Goal: Transaction & Acquisition: Purchase product/service

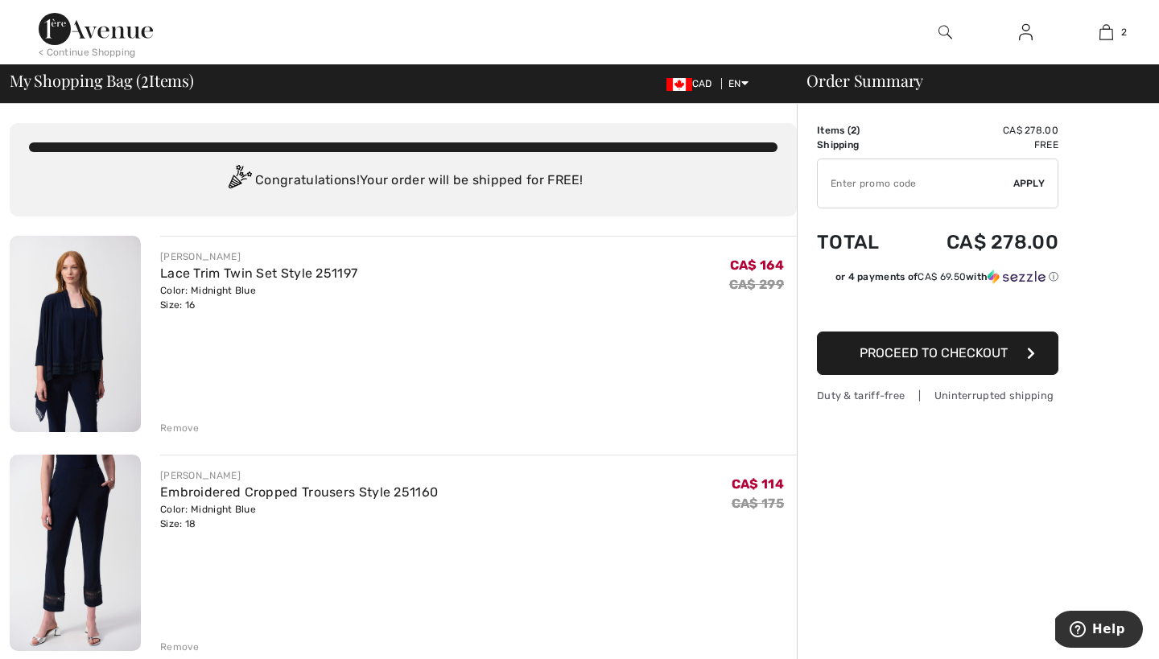
click at [863, 182] on input "TEXT" at bounding box center [916, 183] width 196 height 48
type input "SPRING15"
click at [1020, 187] on span "Apply" at bounding box center [1029, 183] width 32 height 14
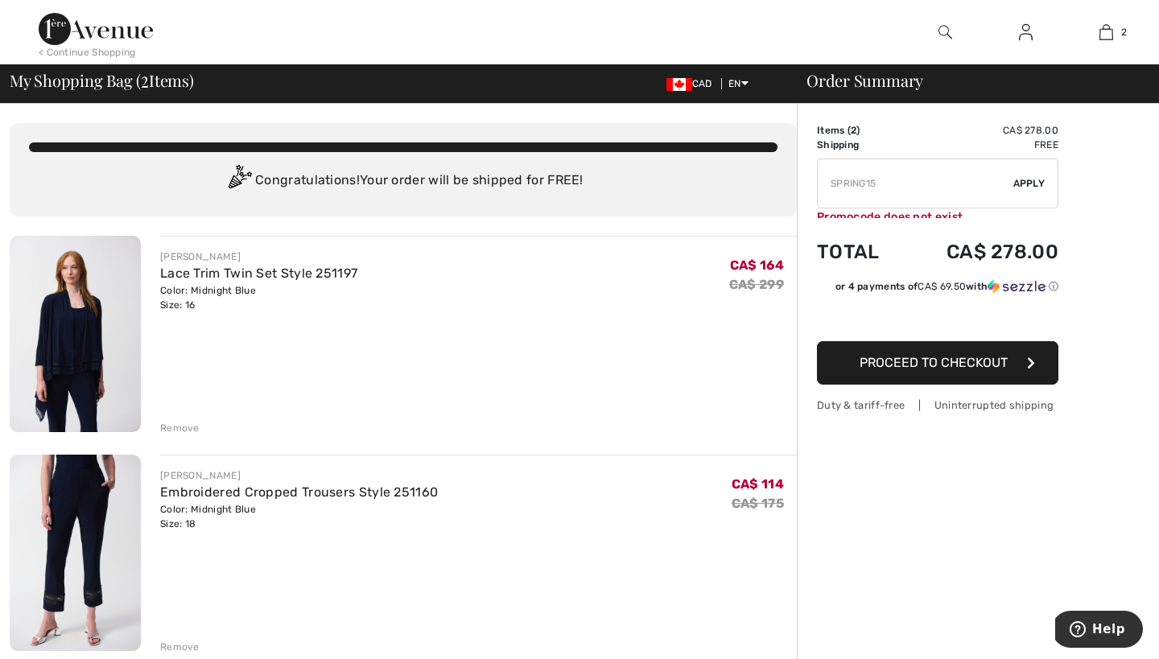
click at [1020, 187] on span "Apply" at bounding box center [1029, 183] width 32 height 14
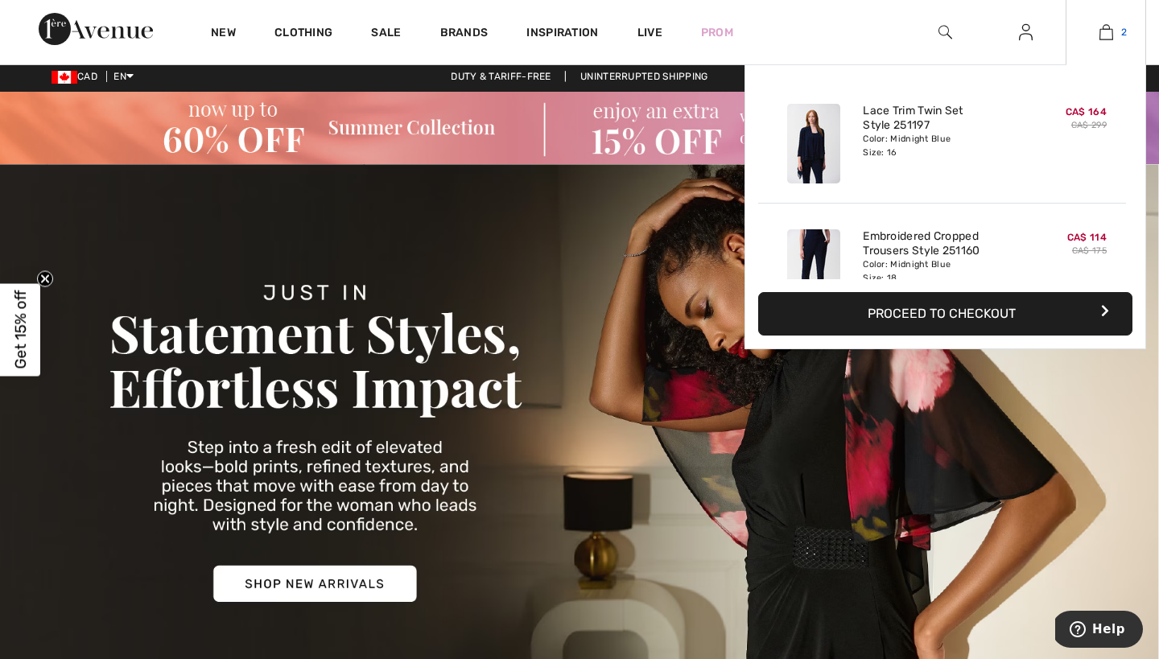
click at [1112, 34] on img at bounding box center [1106, 32] width 14 height 19
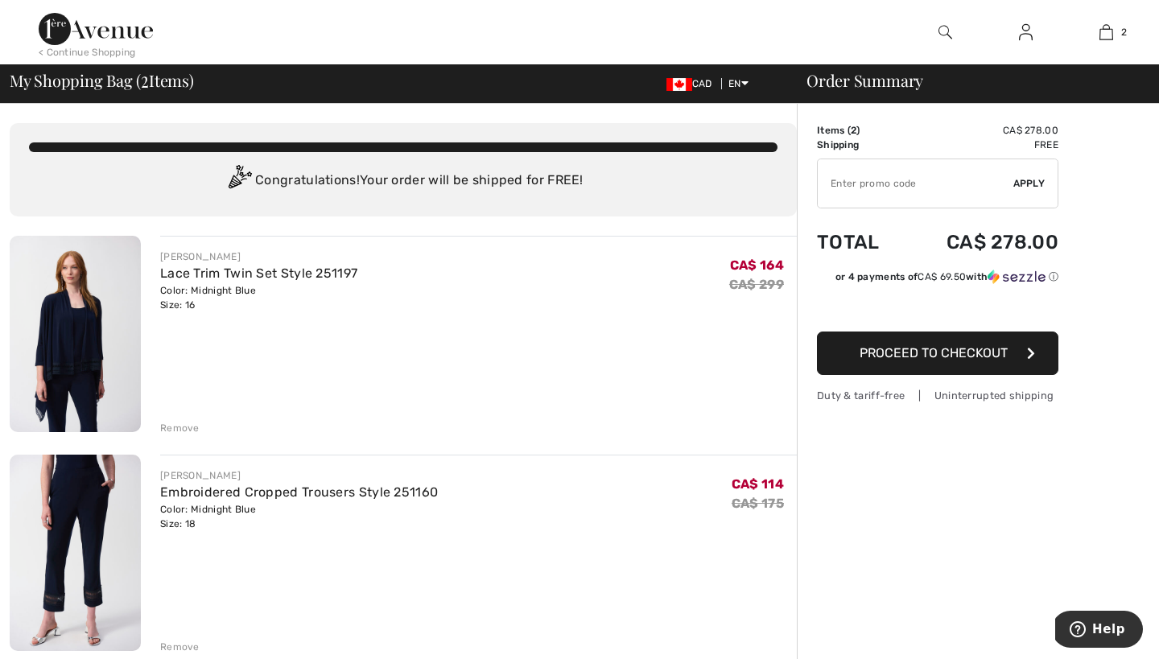
click at [956, 179] on input "TEXT" at bounding box center [916, 183] width 196 height 48
type input "EXTRA15"
click at [1036, 179] on span "Apply" at bounding box center [1029, 183] width 32 height 14
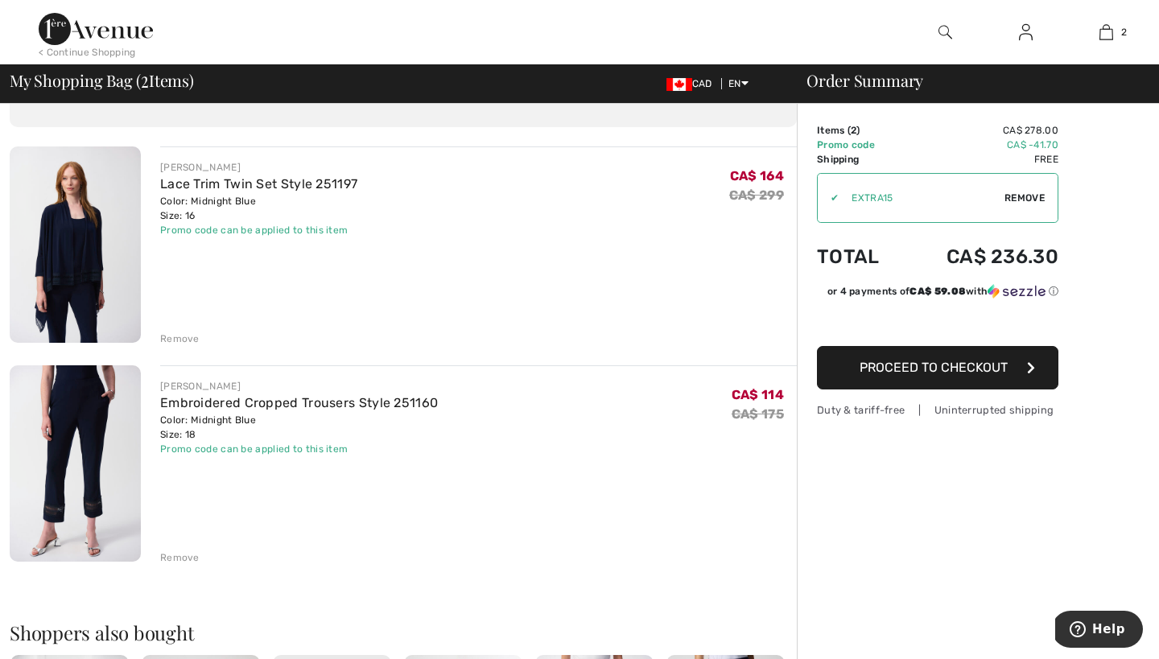
scroll to position [93, 0]
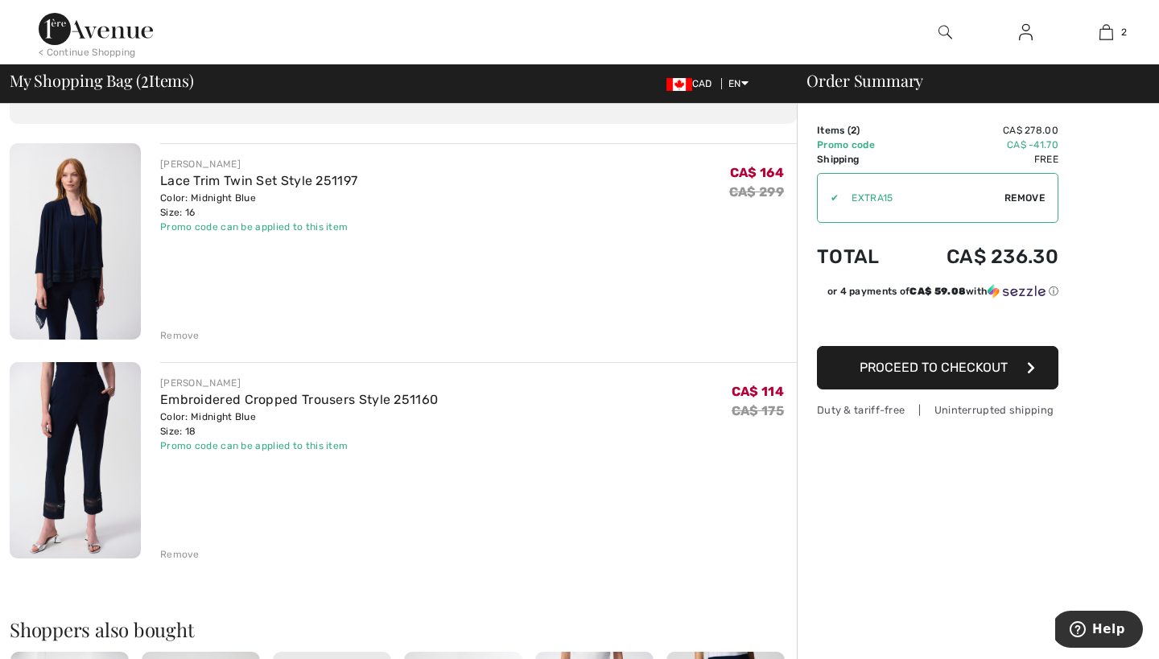
click at [343, 311] on div "[PERSON_NAME] Lace Trim Twin Set Style 251197 Color: Midnight Blue Size: 16 Fin…" at bounding box center [478, 243] width 637 height 200
click at [295, 398] on link "Embroidered Cropped Trousers Style 251160" at bounding box center [299, 399] width 278 height 15
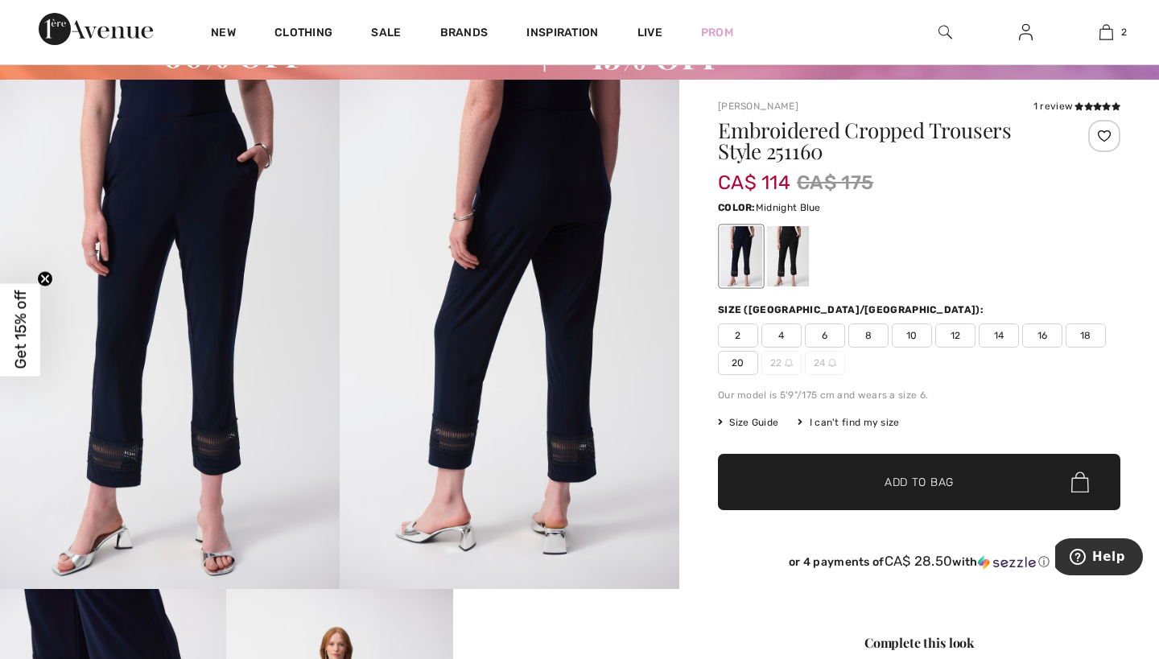
scroll to position [143, 0]
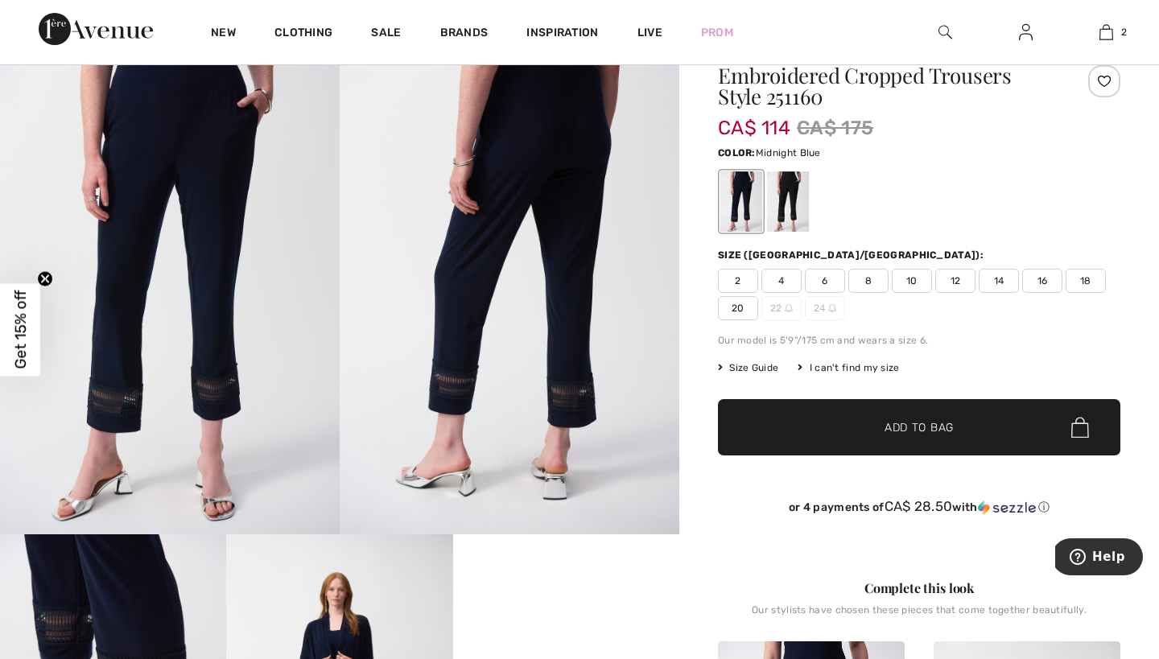
click at [739, 371] on span "Size Guide" at bounding box center [748, 368] width 60 height 14
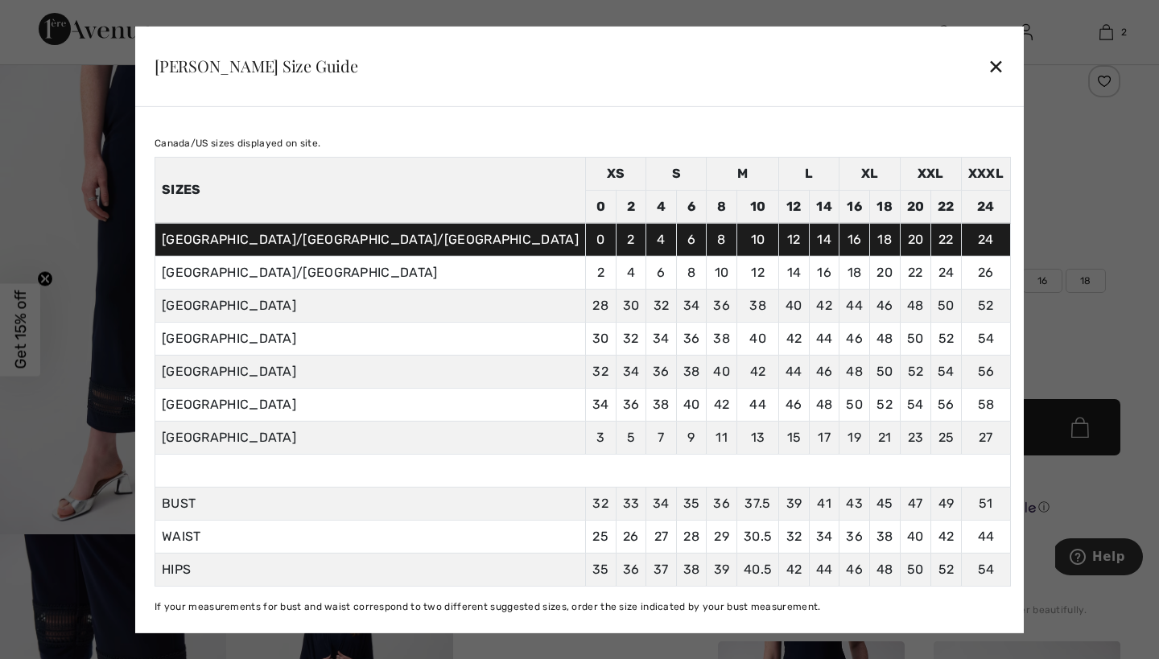
scroll to position [39, 0]
click at [987, 67] on div "✕" at bounding box center [995, 66] width 17 height 34
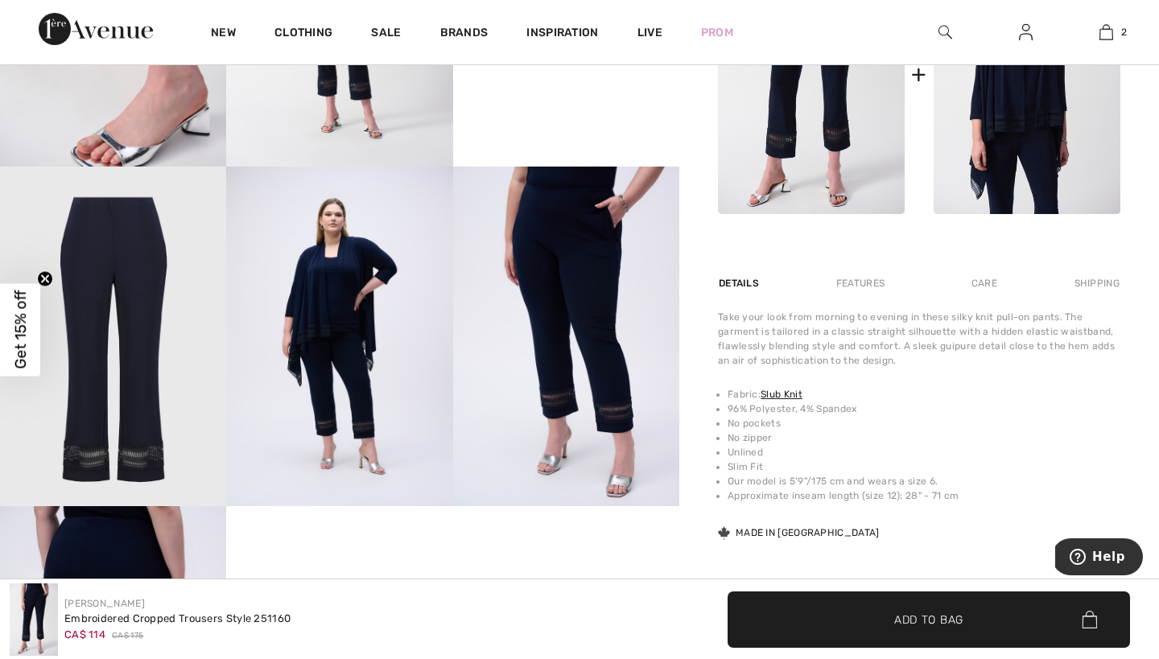
scroll to position [859, 0]
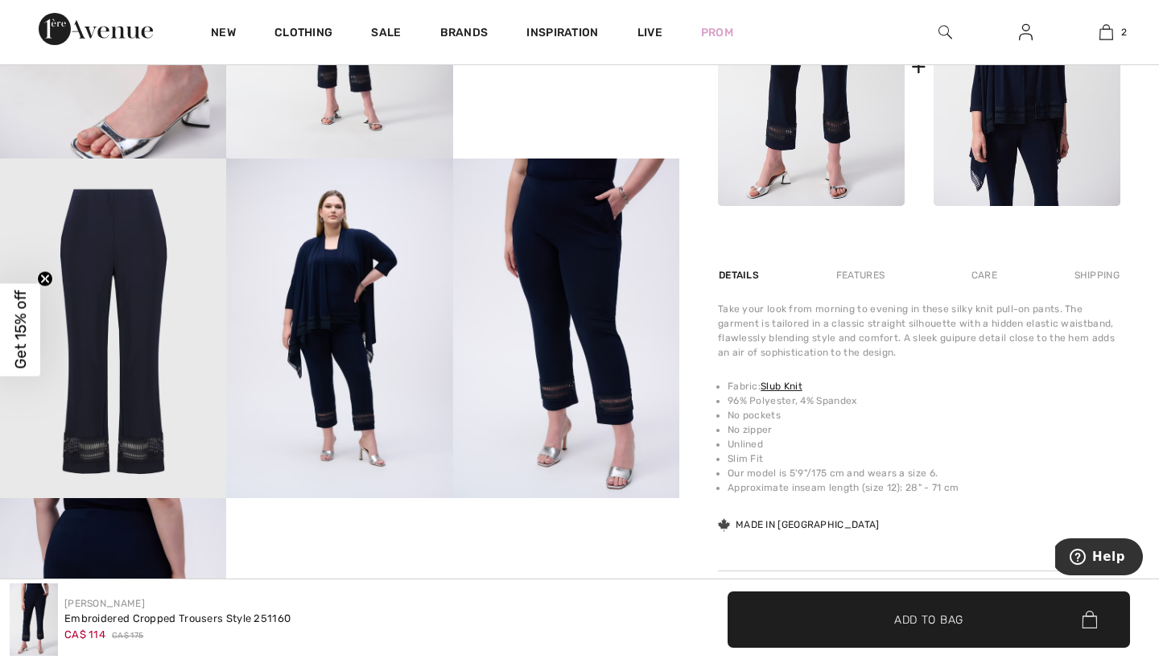
click at [352, 354] on img at bounding box center [339, 329] width 226 height 340
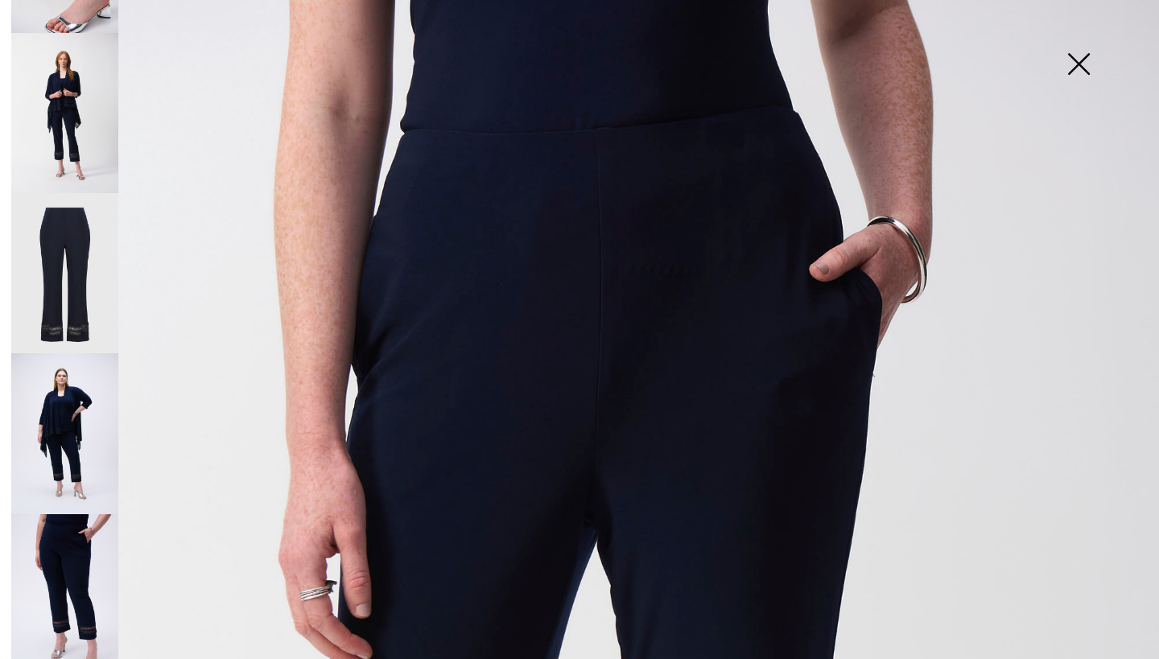
scroll to position [455, 0]
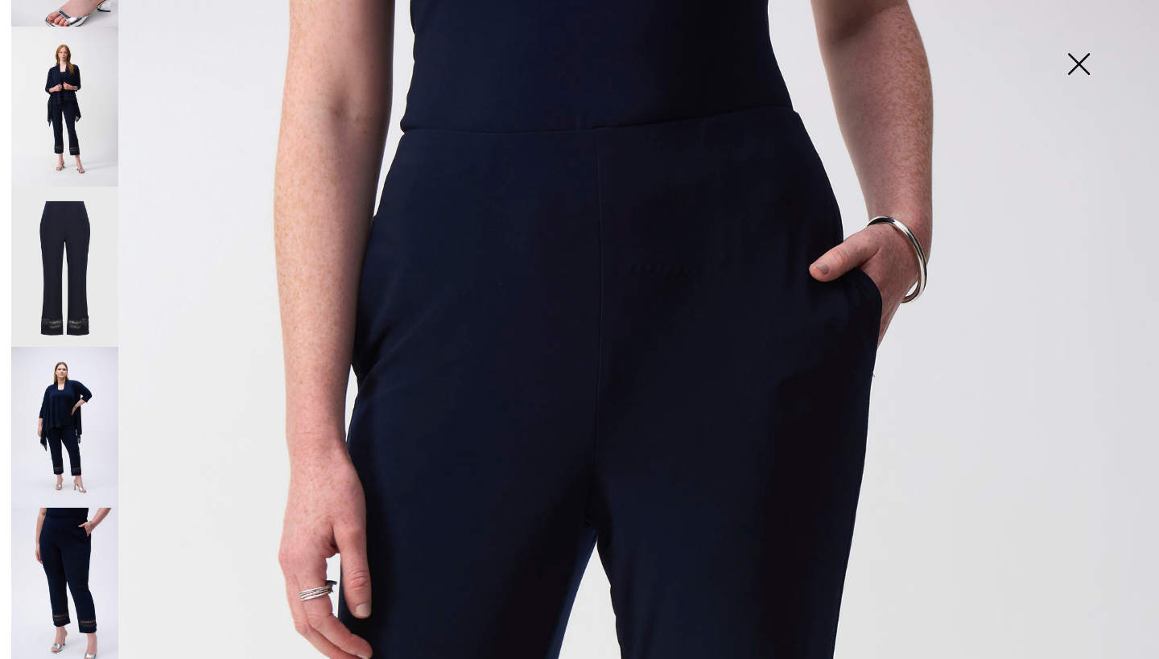
click at [82, 423] on img at bounding box center [64, 427] width 107 height 161
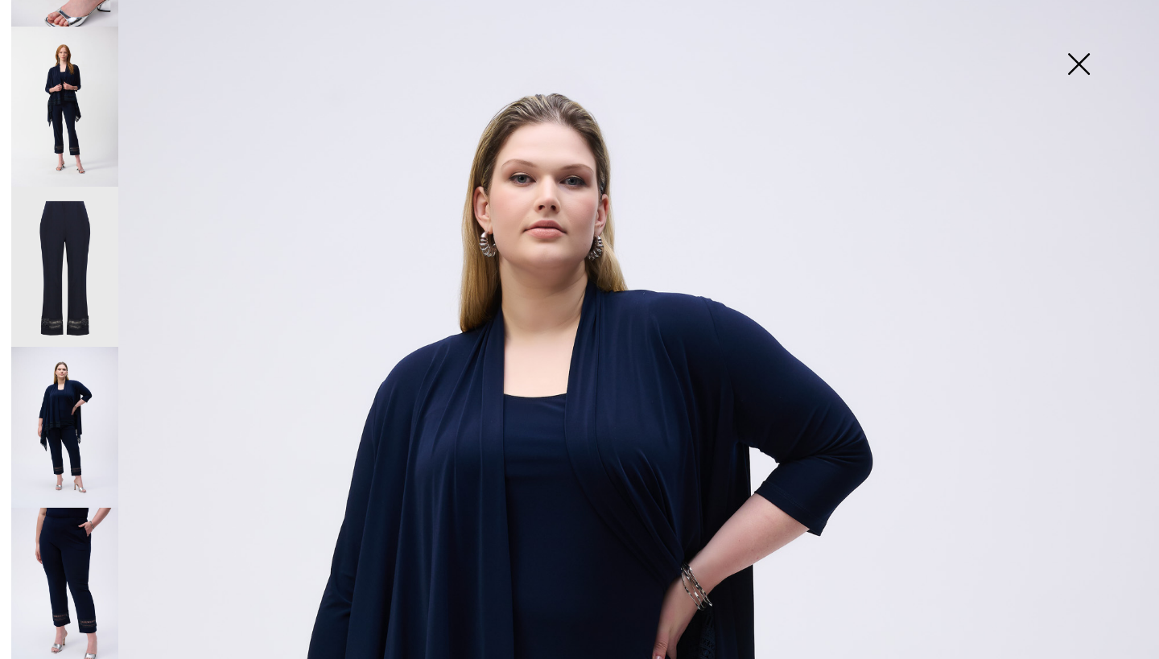
scroll to position [43, 0]
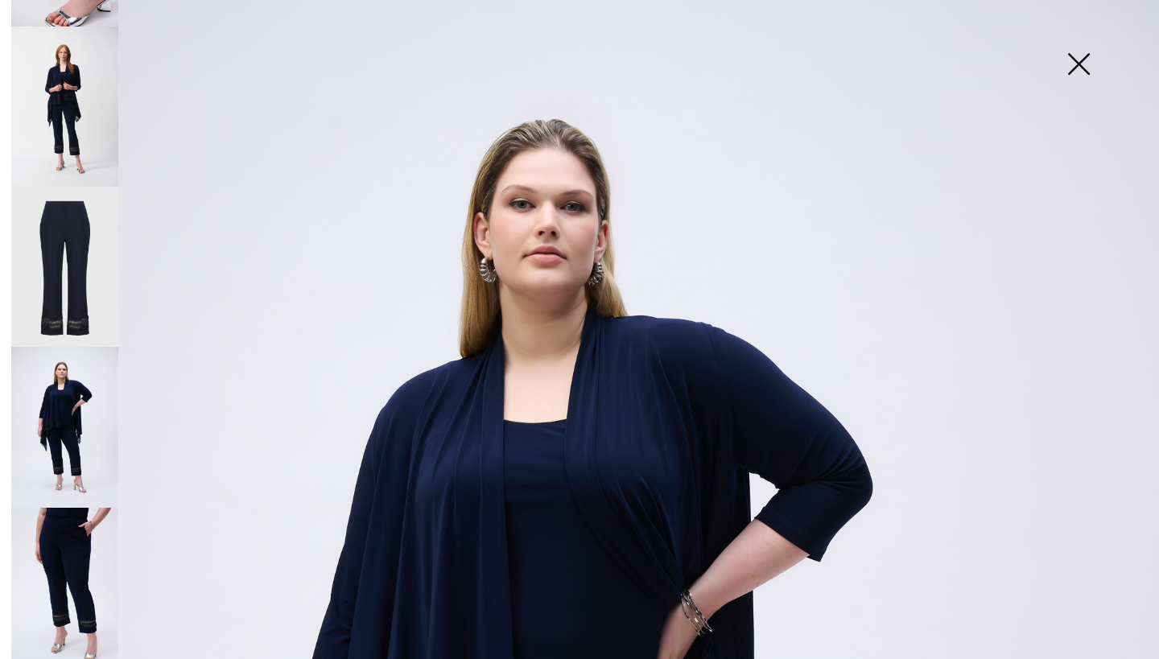
click at [1079, 66] on img at bounding box center [1078, 65] width 80 height 83
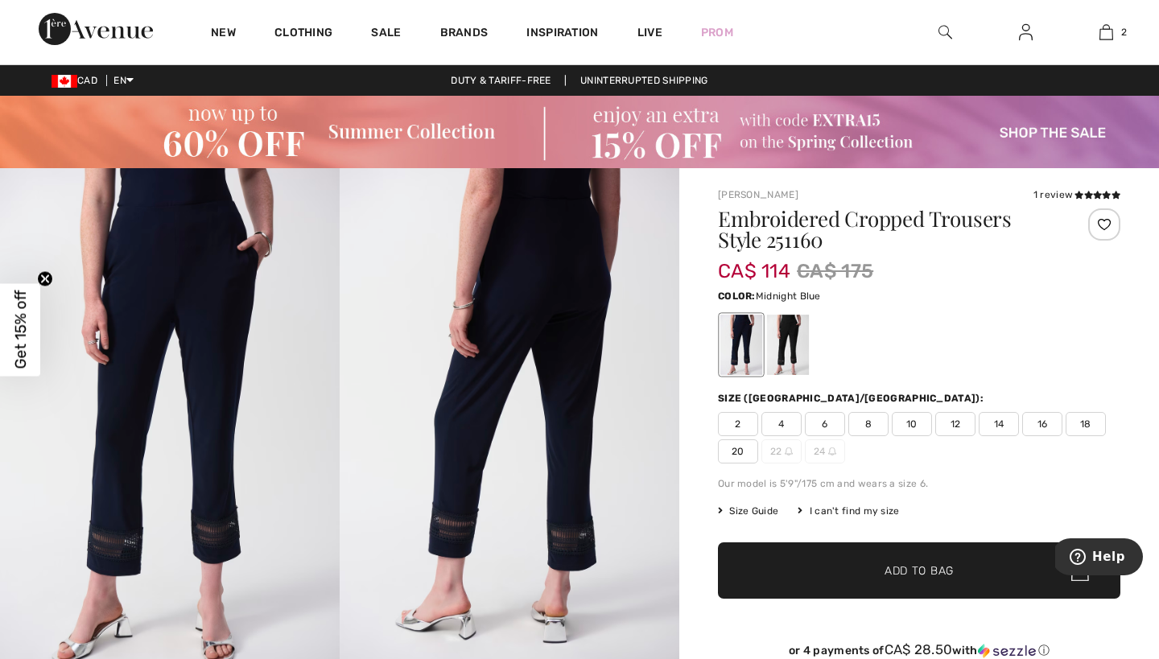
scroll to position [0, 0]
click at [1098, 199] on span at bounding box center [1097, 196] width 46 height 10
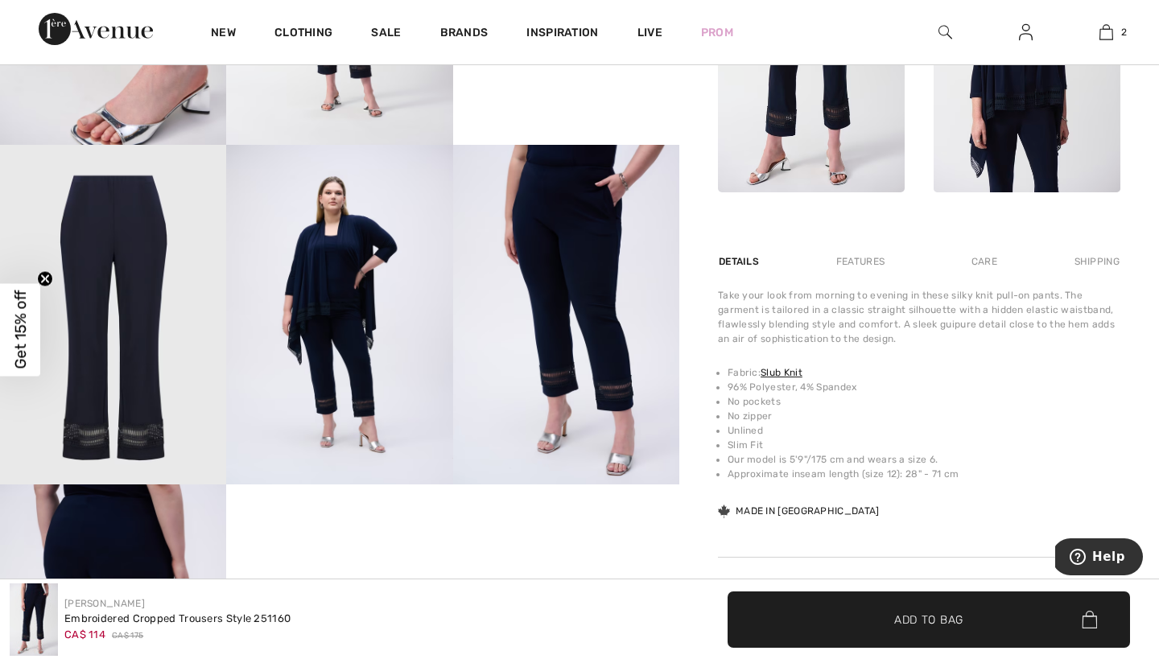
scroll to position [871, 0]
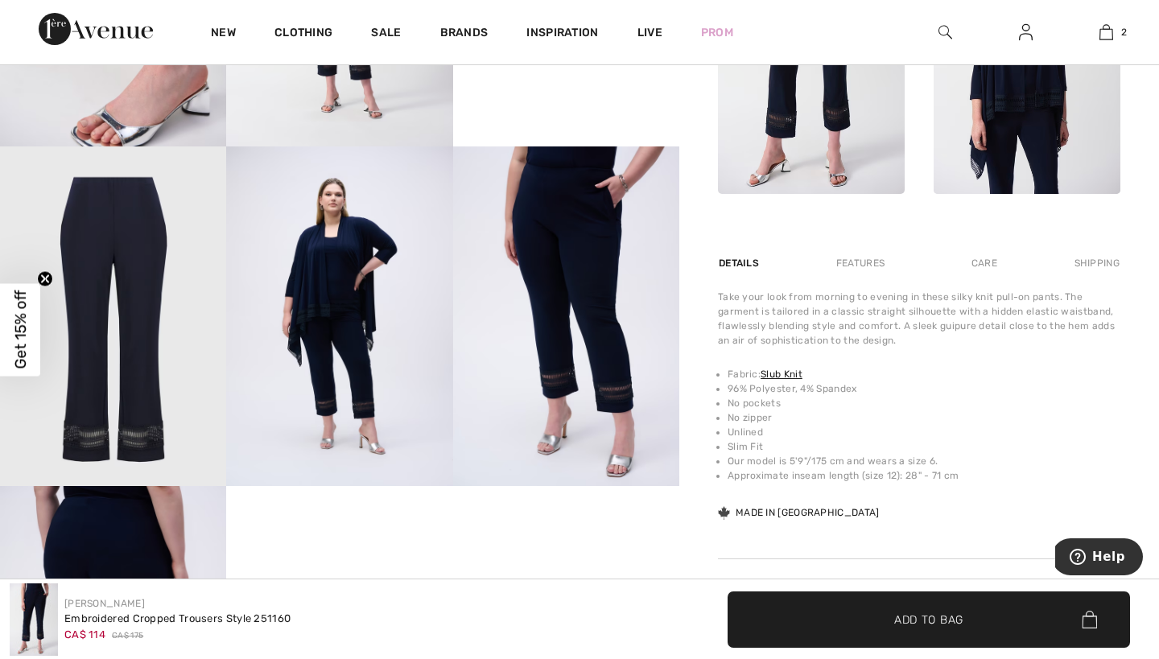
click at [579, 216] on img at bounding box center [566, 316] width 226 height 340
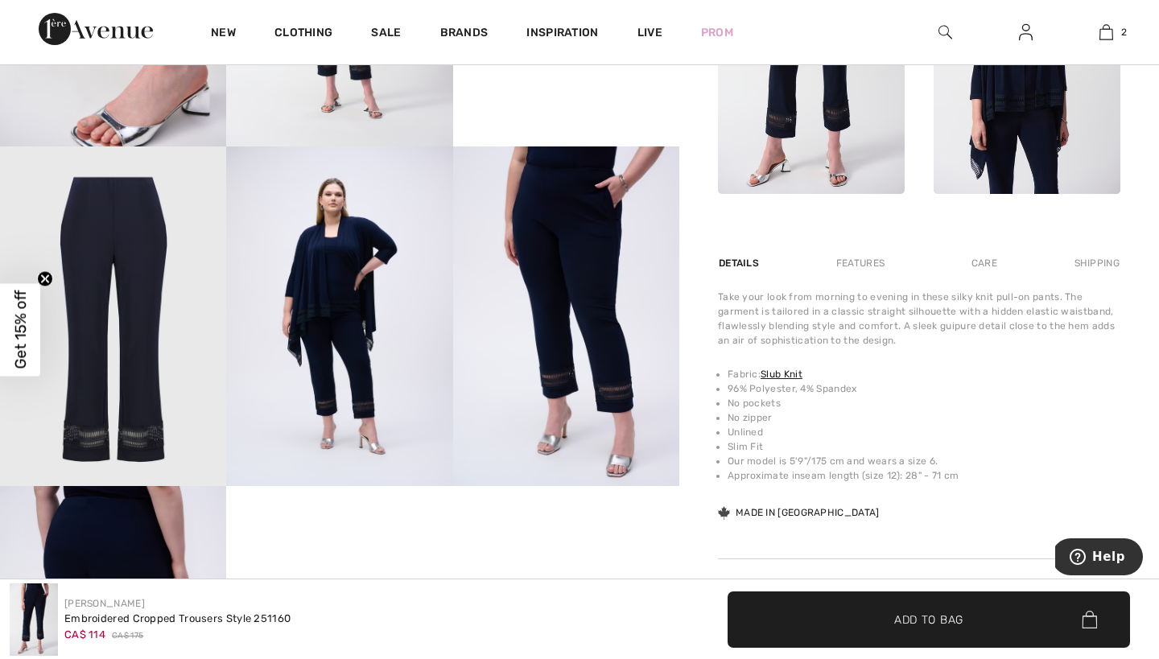
click at [590, 283] on img at bounding box center [566, 316] width 226 height 340
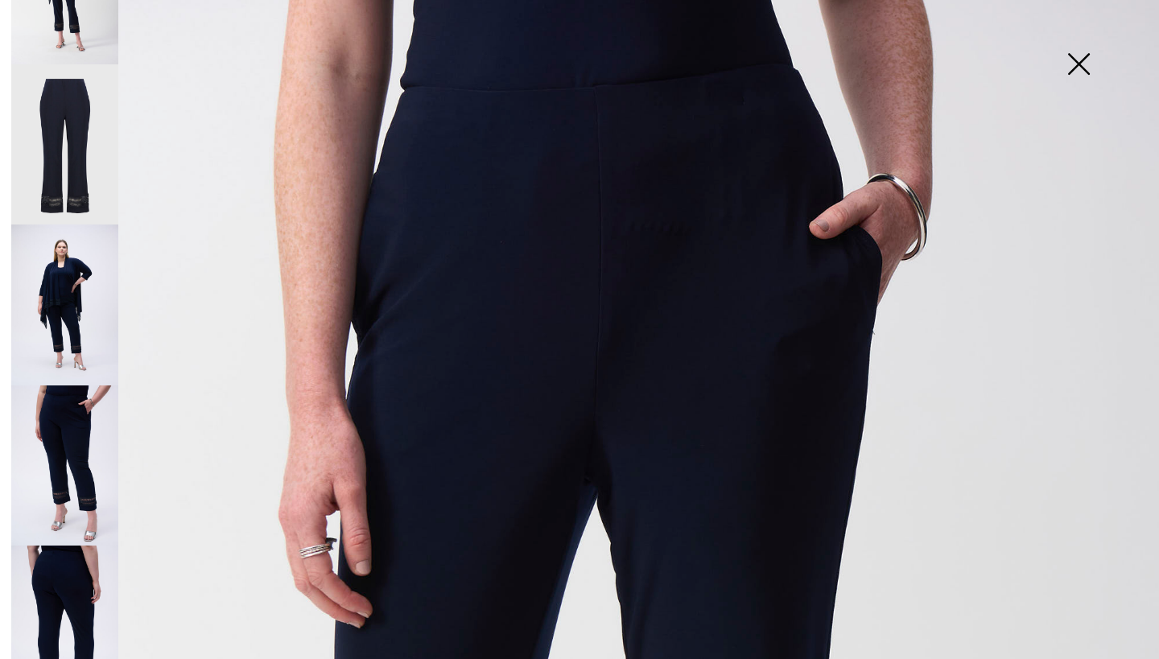
scroll to position [576, 0]
click at [64, 558] on img at bounding box center [64, 626] width 107 height 161
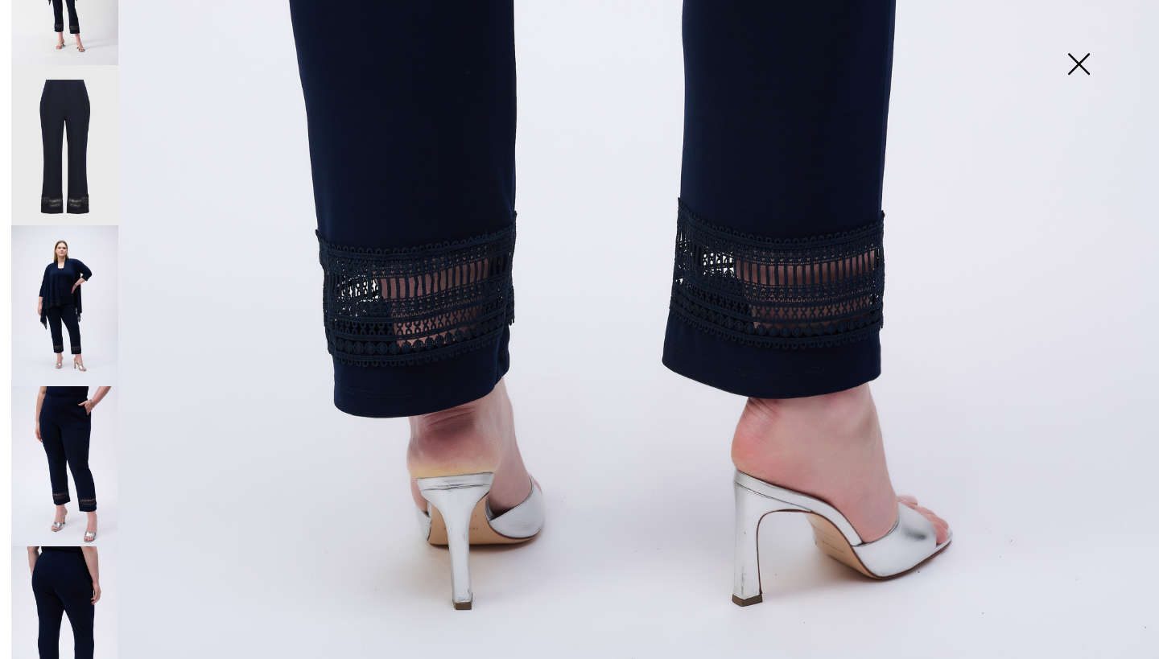
scroll to position [1079, 0]
click at [1082, 64] on img at bounding box center [1078, 65] width 80 height 83
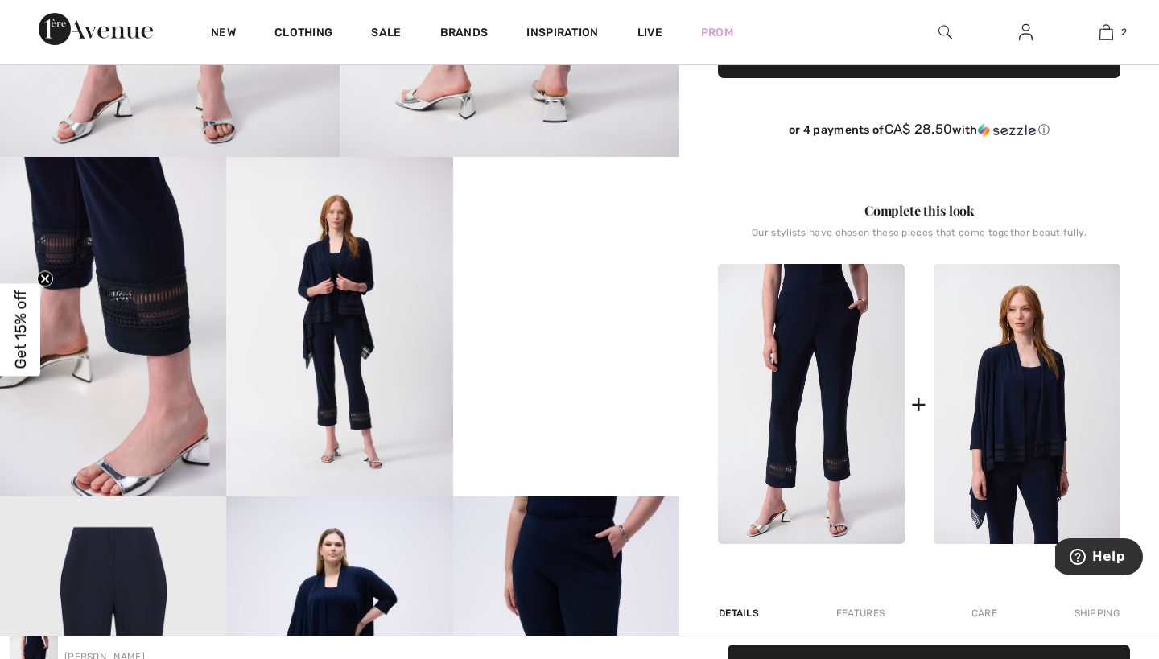
scroll to position [539, 0]
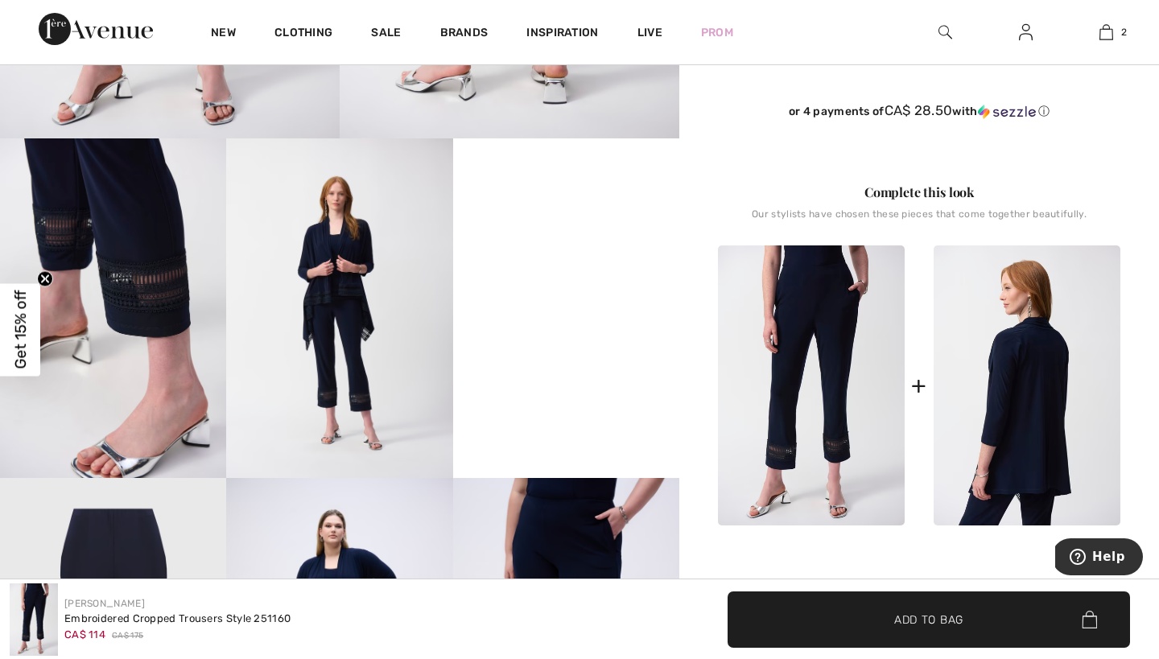
click at [1017, 329] on img at bounding box center [1026, 385] width 187 height 280
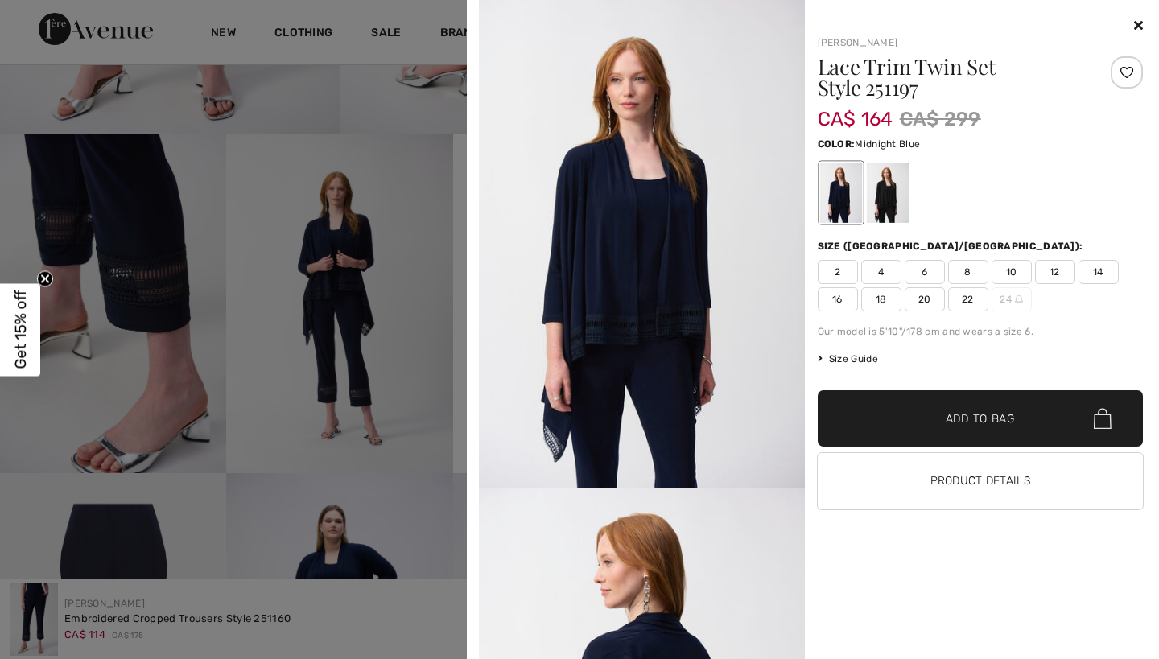
scroll to position [544, 0]
click at [859, 358] on span "Size Guide" at bounding box center [848, 359] width 60 height 14
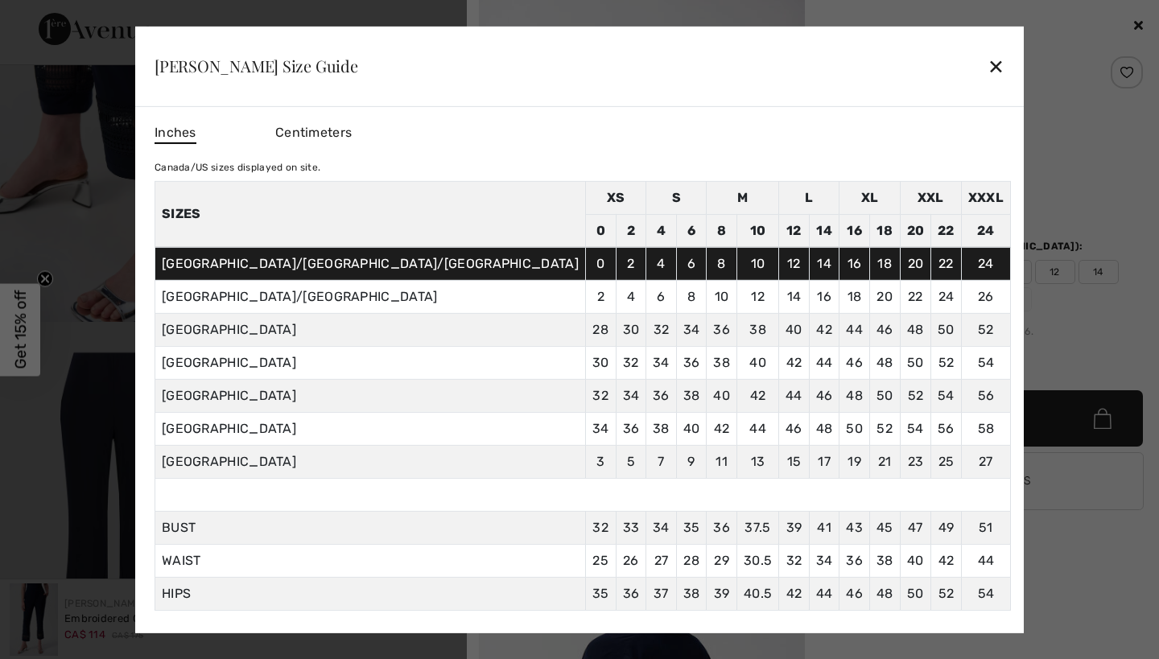
scroll to position [707, 0]
click at [987, 66] on div "✕" at bounding box center [995, 66] width 17 height 34
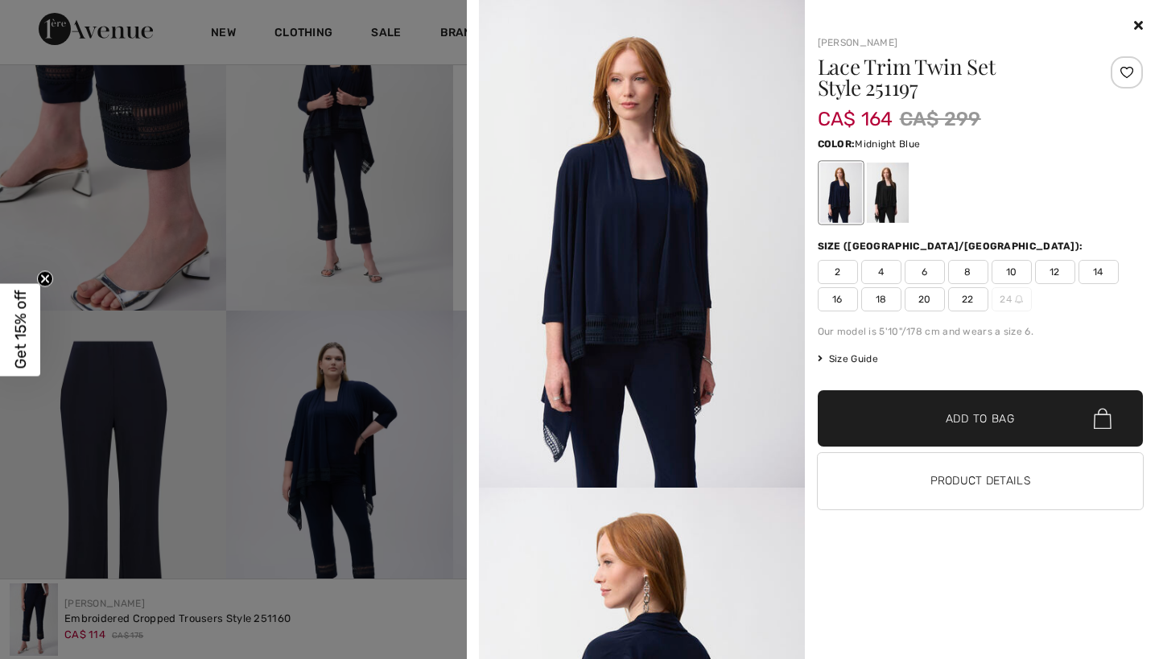
click at [880, 300] on span "18" at bounding box center [881, 299] width 40 height 24
click at [925, 411] on span "✔ Added to Bag" at bounding box center [956, 418] width 98 height 17
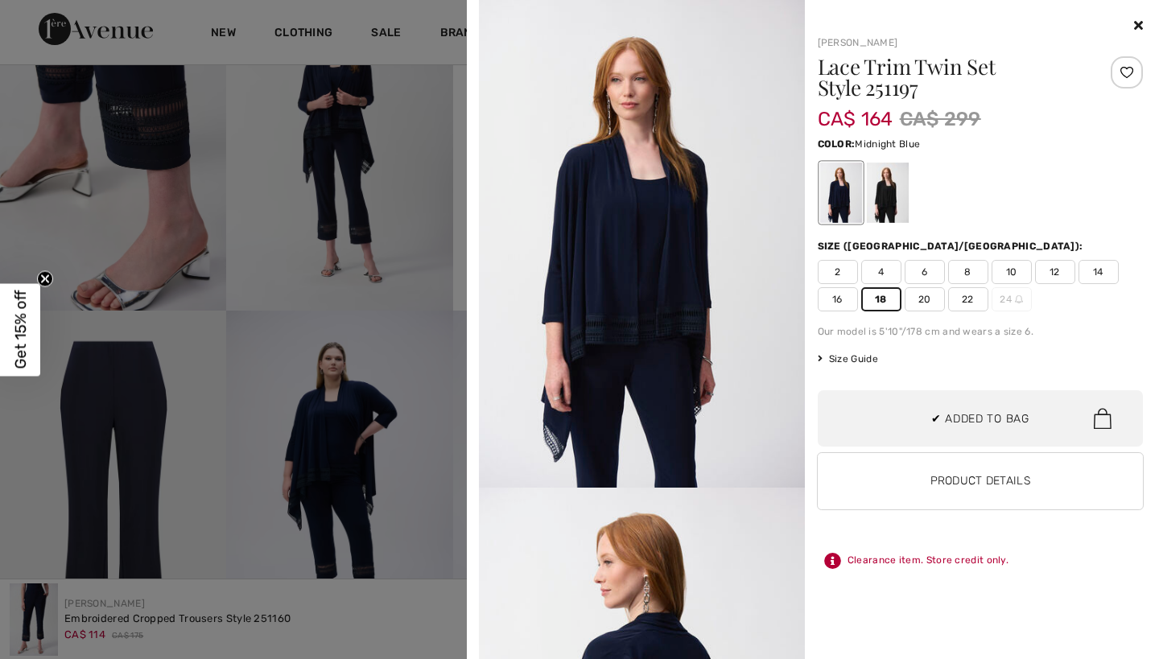
scroll to position [0, 0]
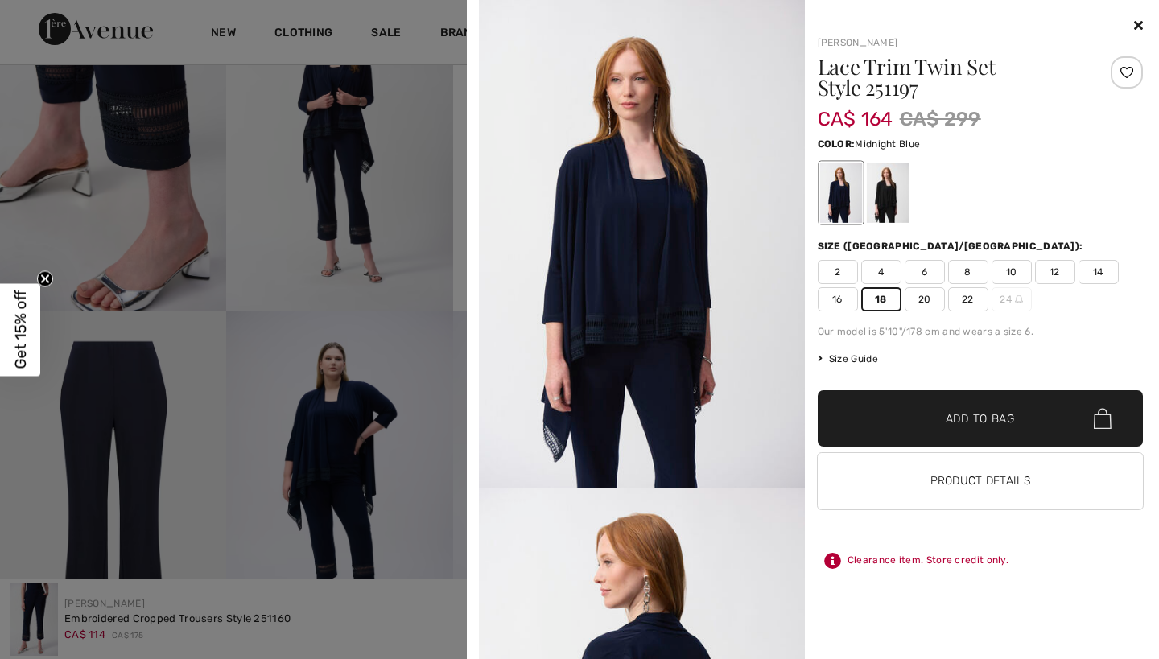
click at [1012, 410] on span "✔ Added to Bag Add to Bag" at bounding box center [981, 418] width 326 height 56
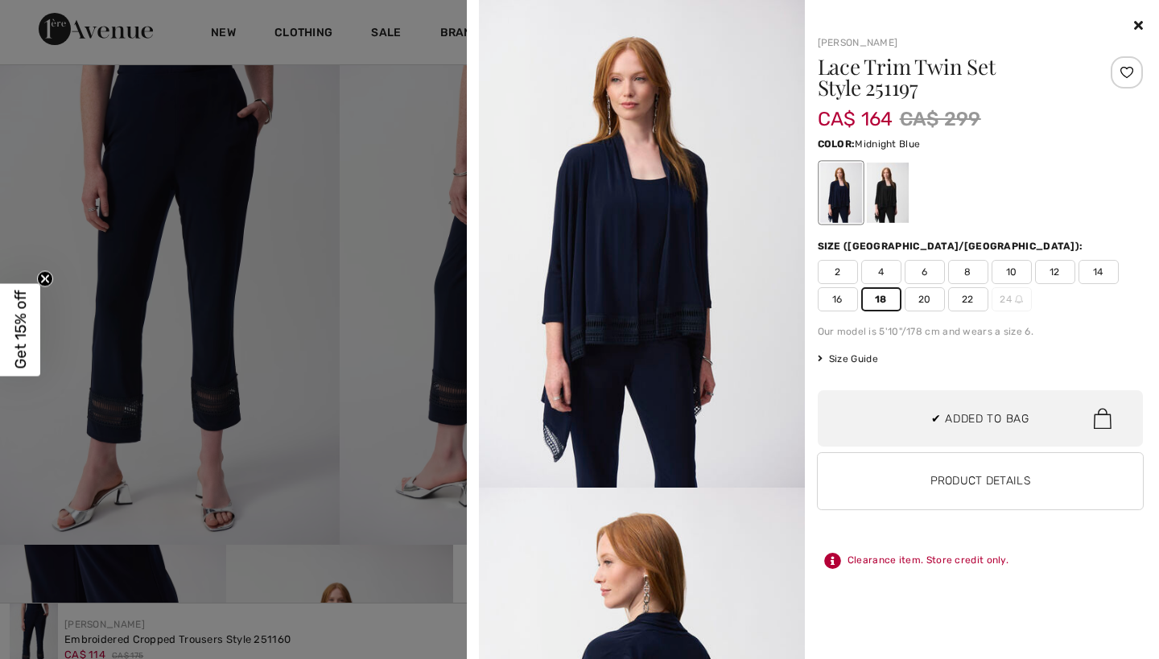
scroll to position [39, 0]
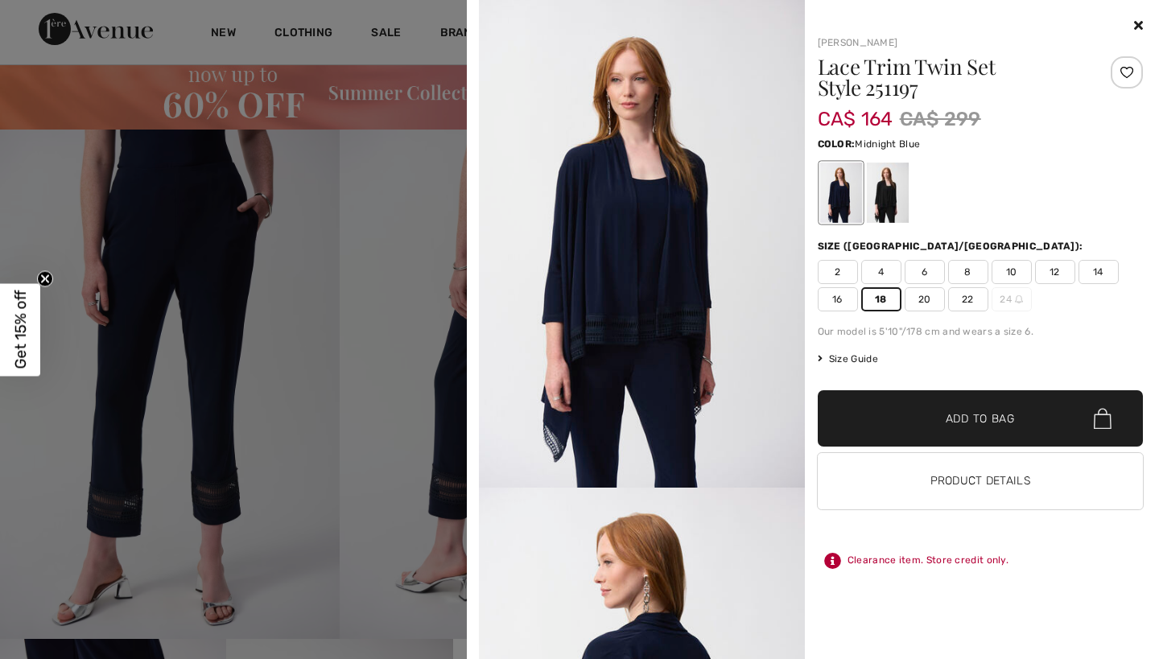
click at [1135, 21] on icon at bounding box center [1138, 25] width 9 height 13
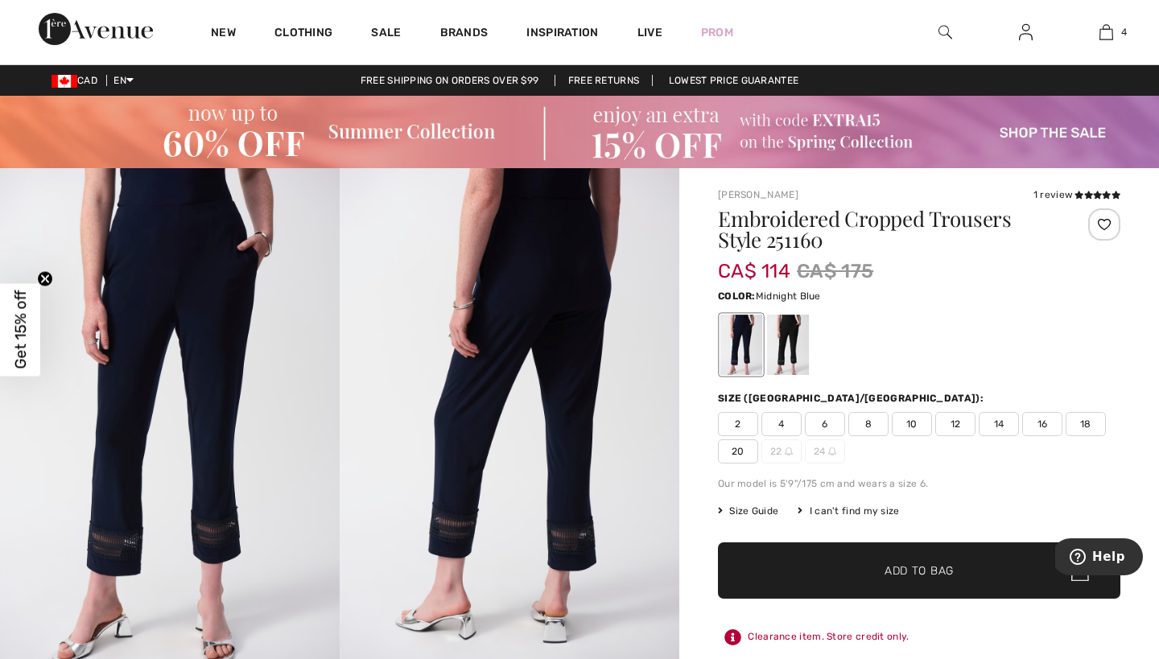
scroll to position [0, 0]
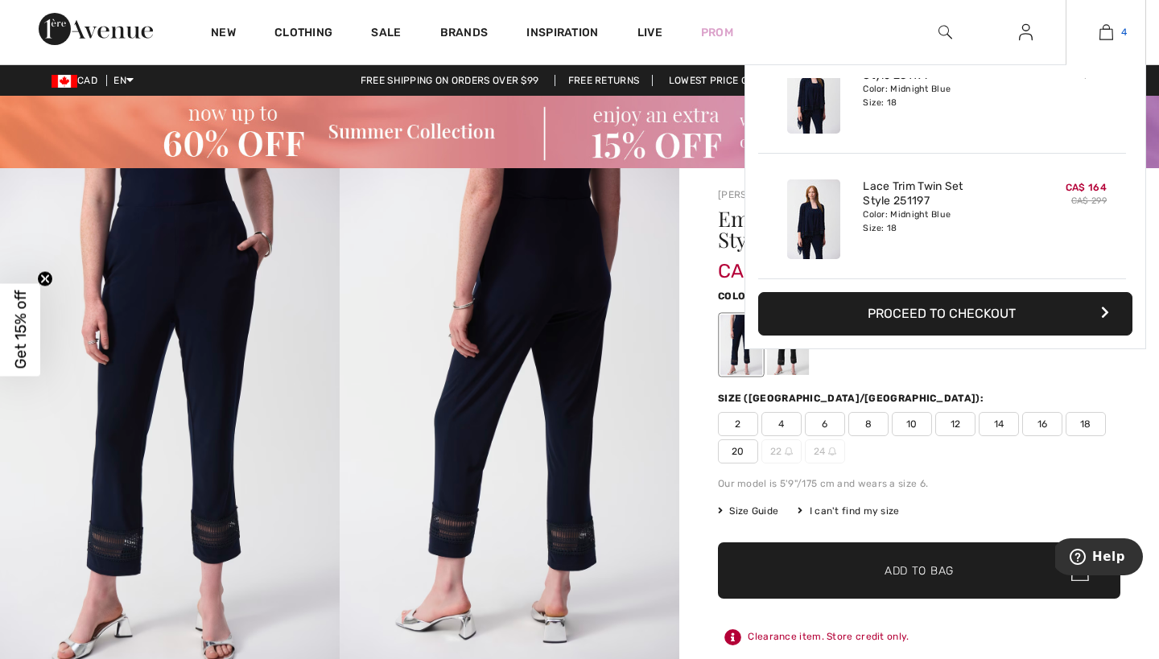
click at [1103, 31] on img at bounding box center [1106, 32] width 14 height 19
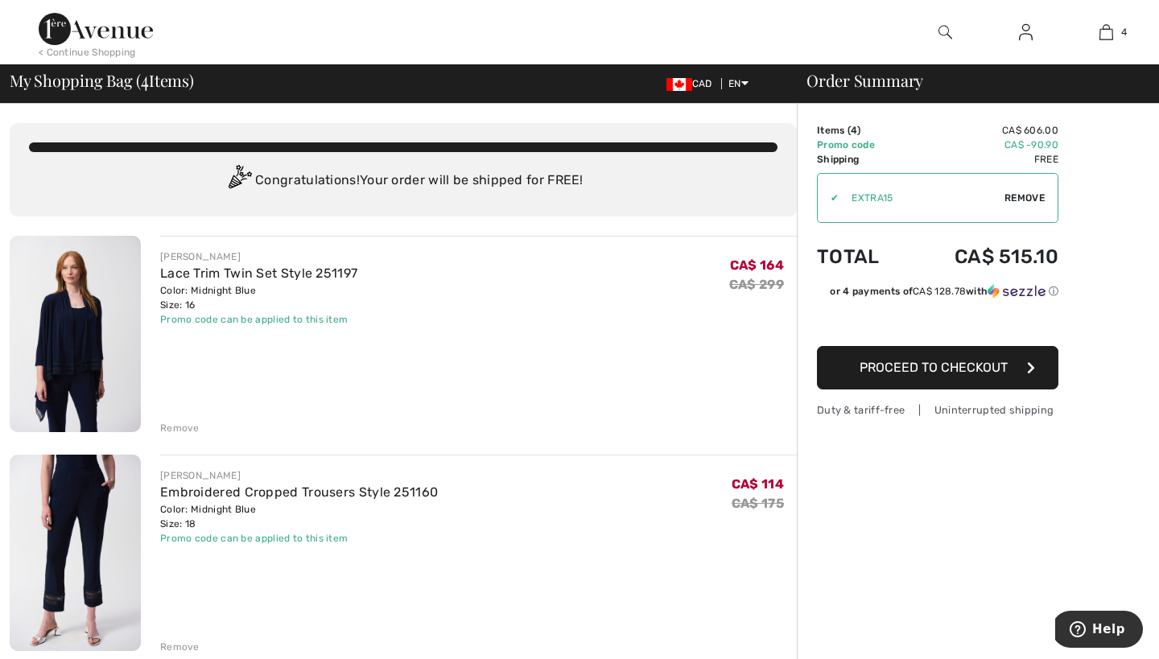
click at [188, 425] on div "Remove" at bounding box center [179, 428] width 39 height 14
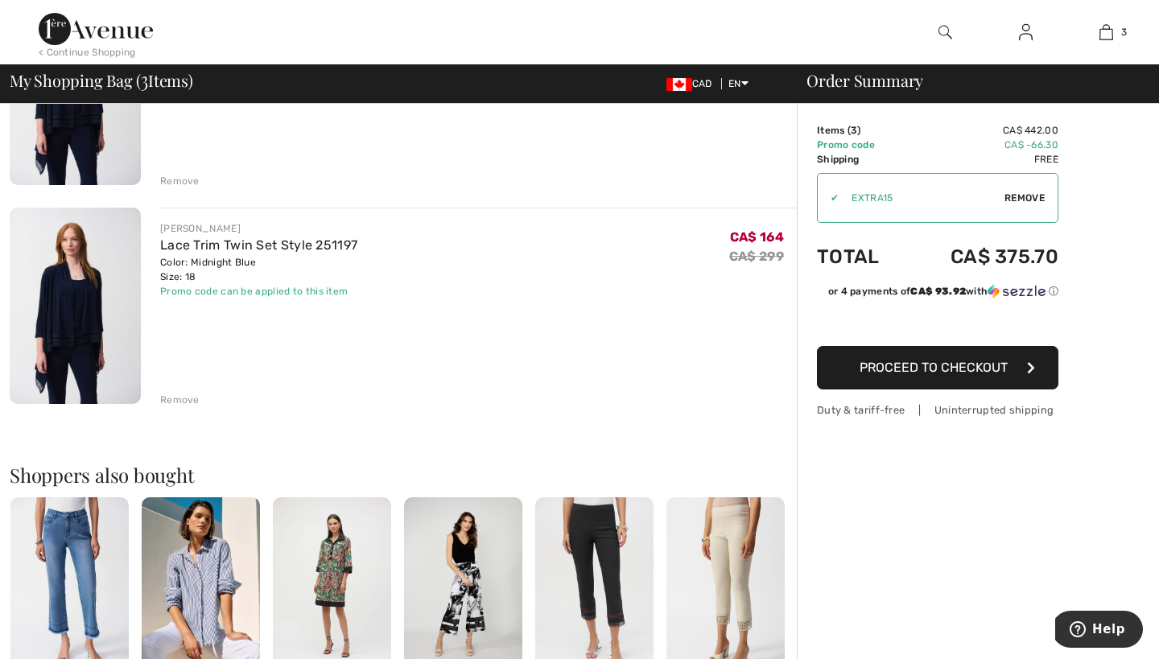
scroll to position [472, 0]
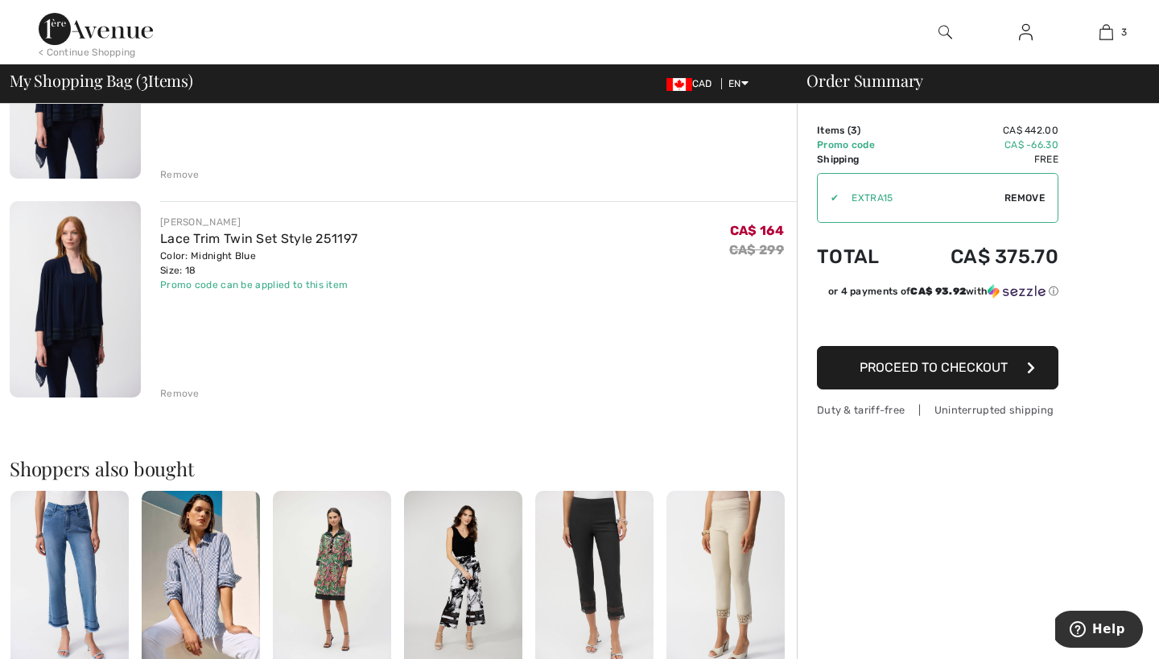
click at [192, 390] on div "Remove" at bounding box center [179, 393] width 39 height 14
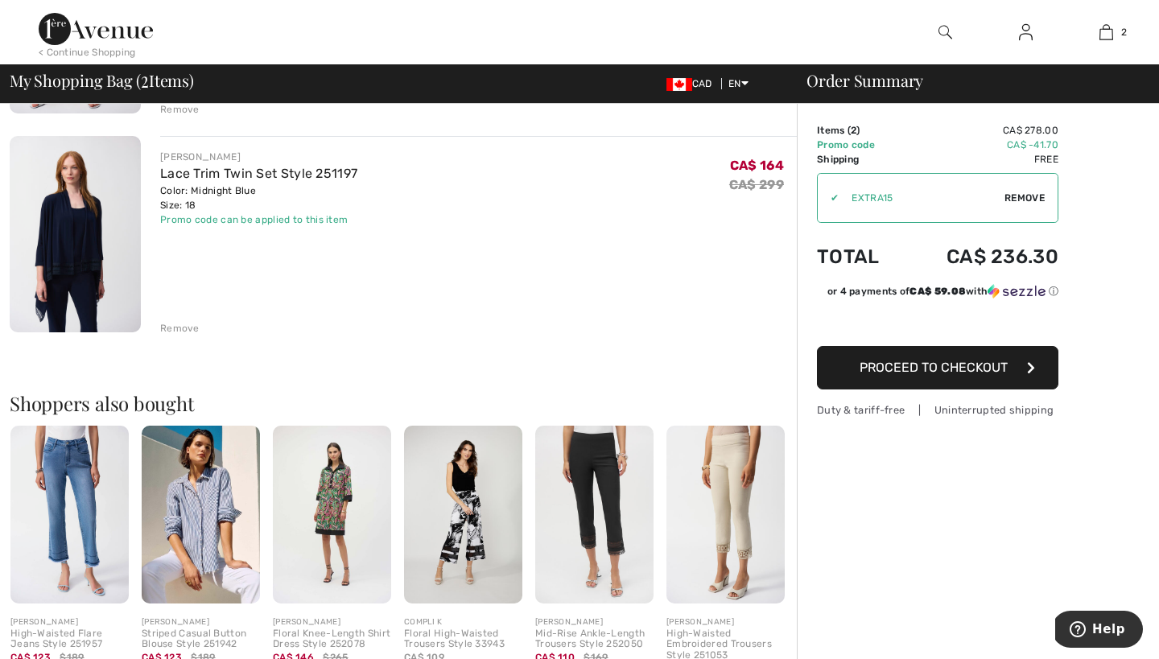
scroll to position [353, 0]
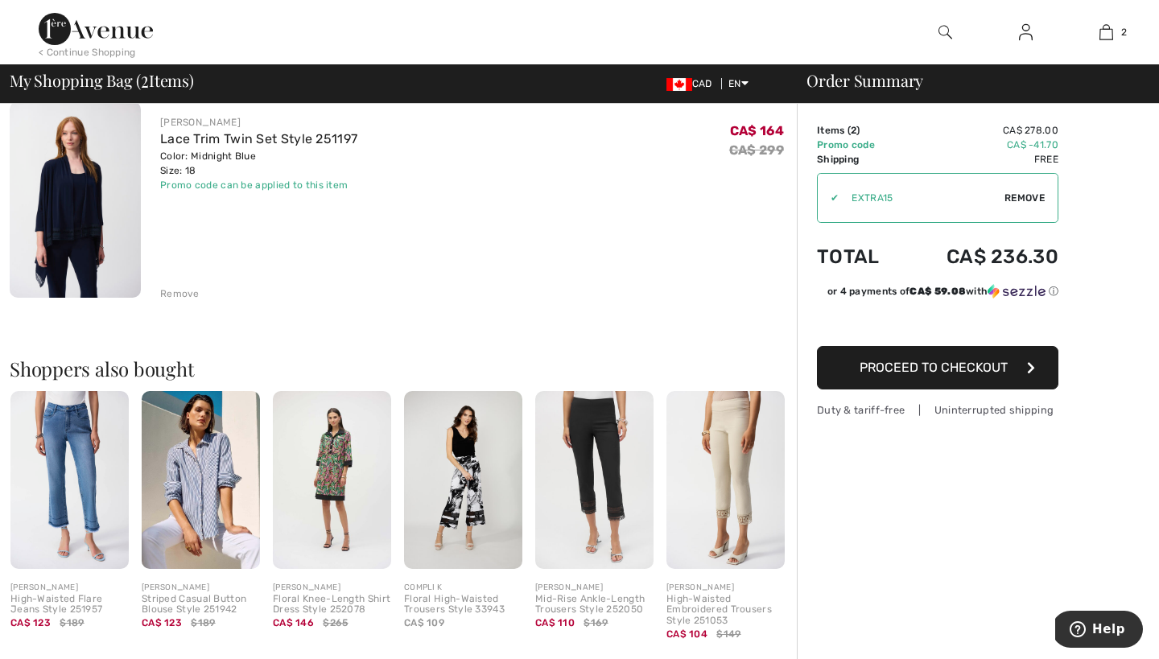
click at [851, 368] on button "Proceed to Checkout" at bounding box center [937, 367] width 241 height 43
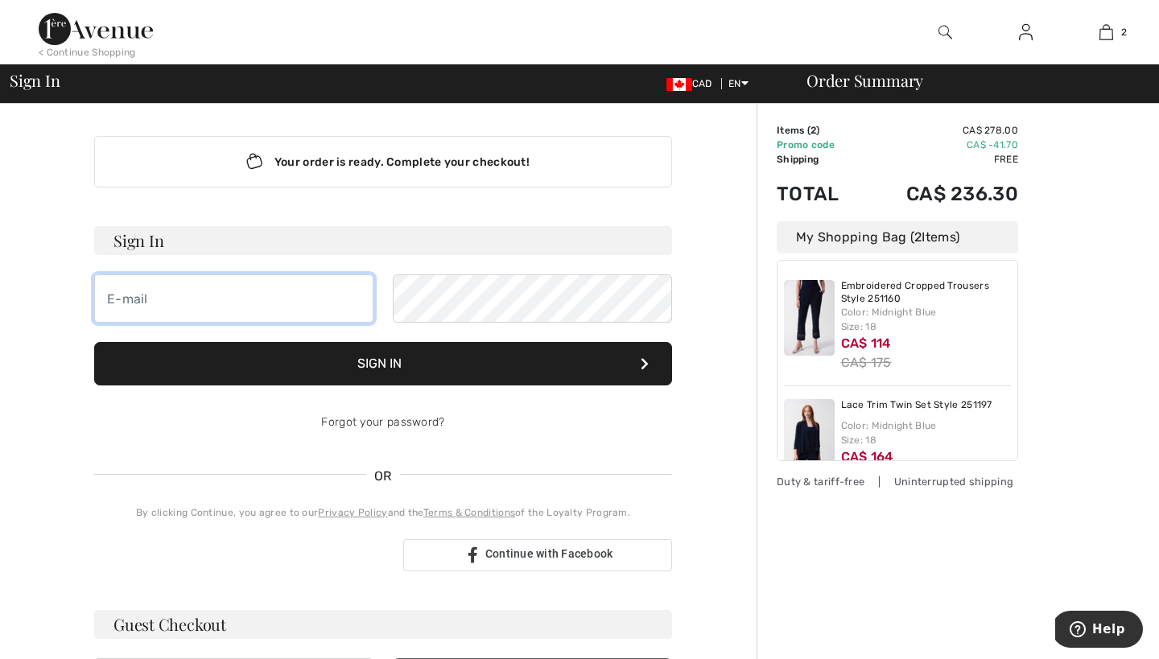
type input "[EMAIL_ADDRESS][DOMAIN_NAME]"
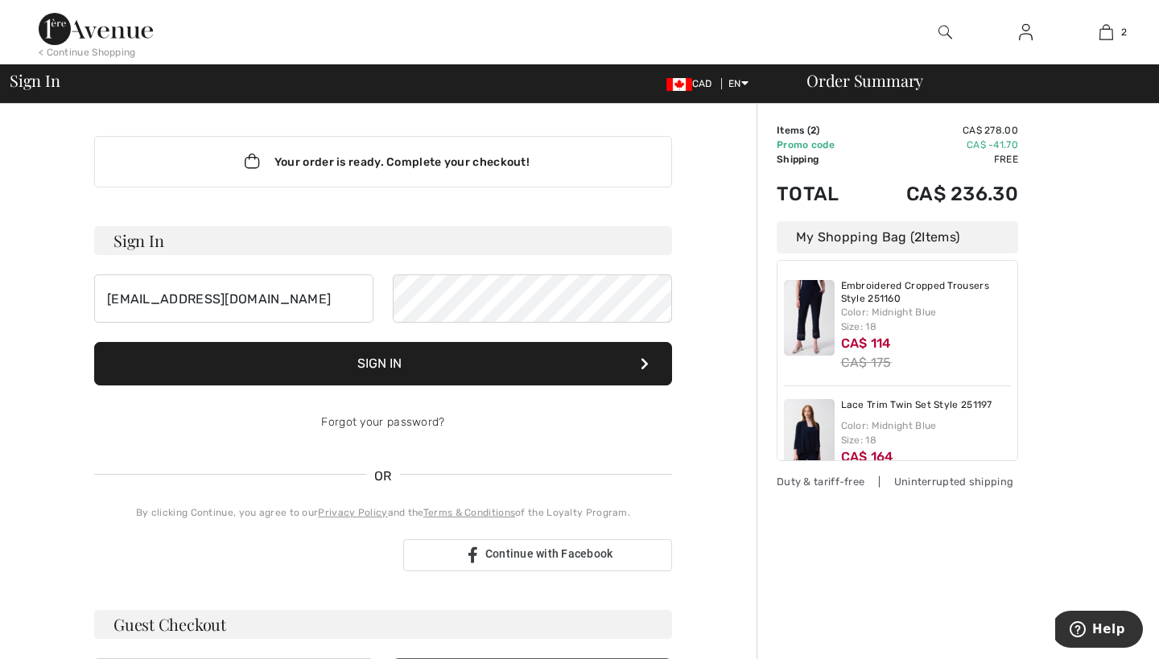
click at [332, 377] on button "Sign In" at bounding box center [383, 363] width 578 height 43
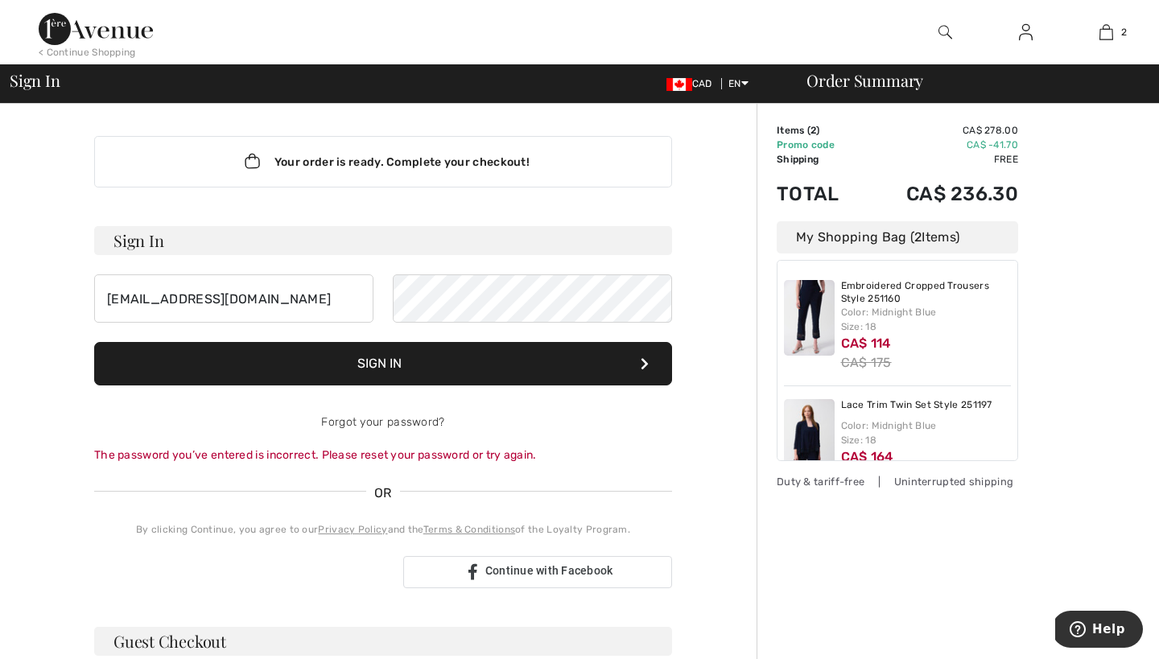
click at [447, 374] on button "Sign In" at bounding box center [383, 363] width 578 height 43
click at [311, 286] on div "j_morreale@teksavvy.com" at bounding box center [383, 298] width 578 height 48
click at [383, 364] on button "Sign In" at bounding box center [383, 363] width 578 height 43
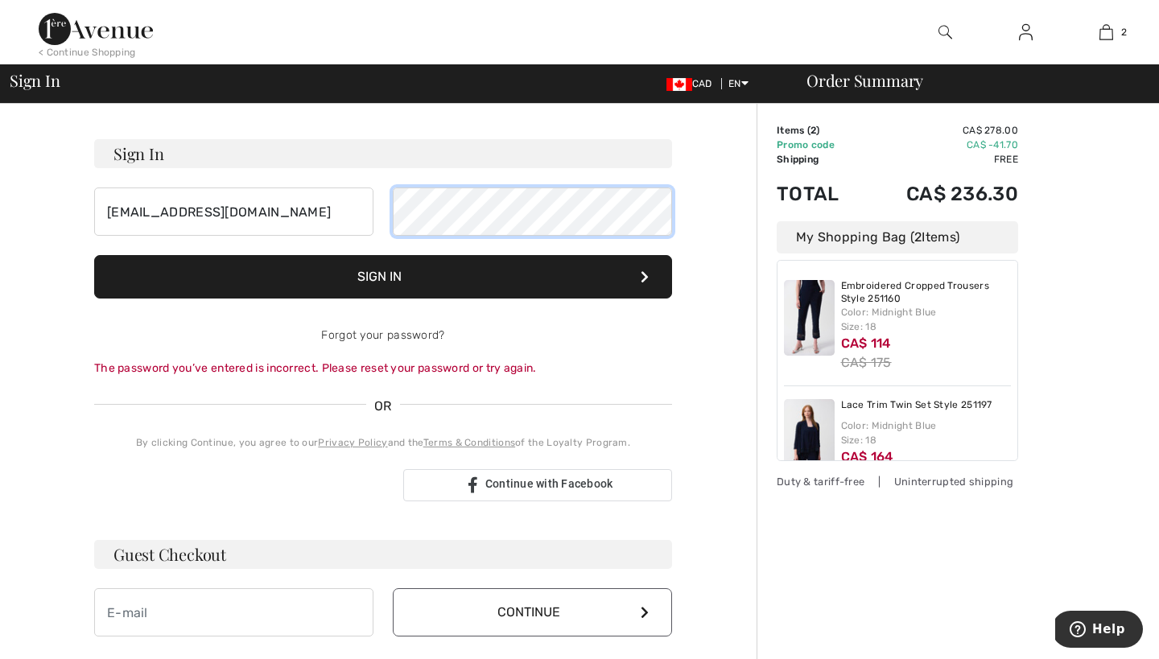
scroll to position [85, 0]
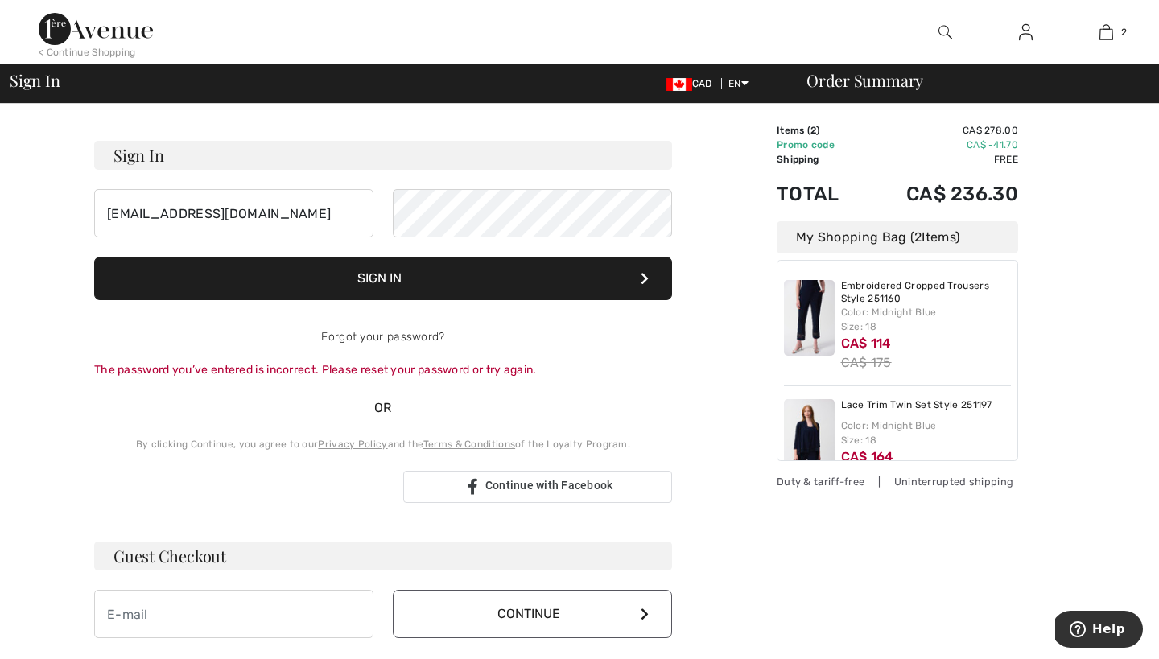
click at [406, 369] on div "The password you’ve entered is incorrect. Please reset your password or try aga…" at bounding box center [383, 369] width 578 height 17
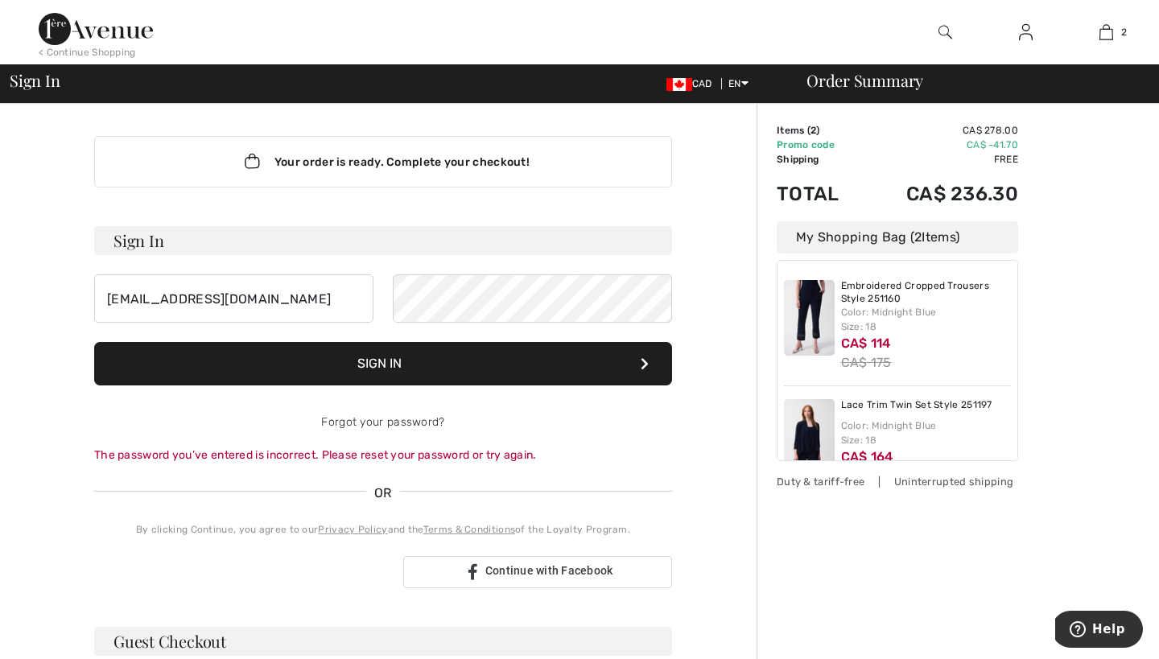
scroll to position [0, 0]
click at [1020, 28] on img at bounding box center [1026, 32] width 14 height 19
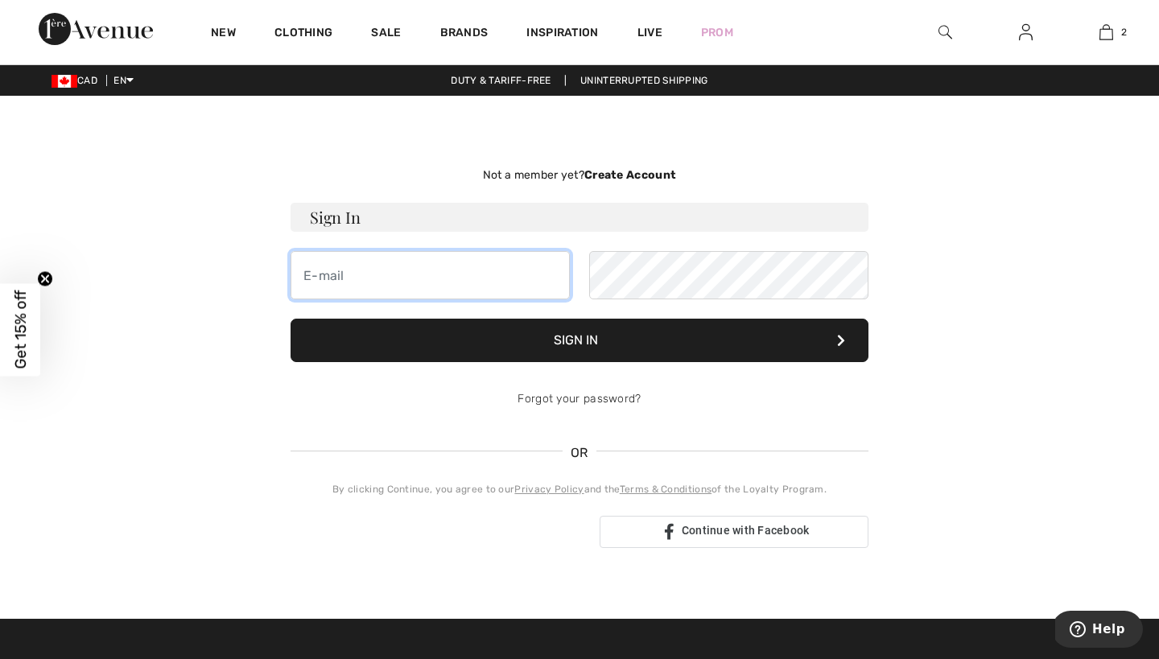
type input "j_morreale@teksavvy.com"
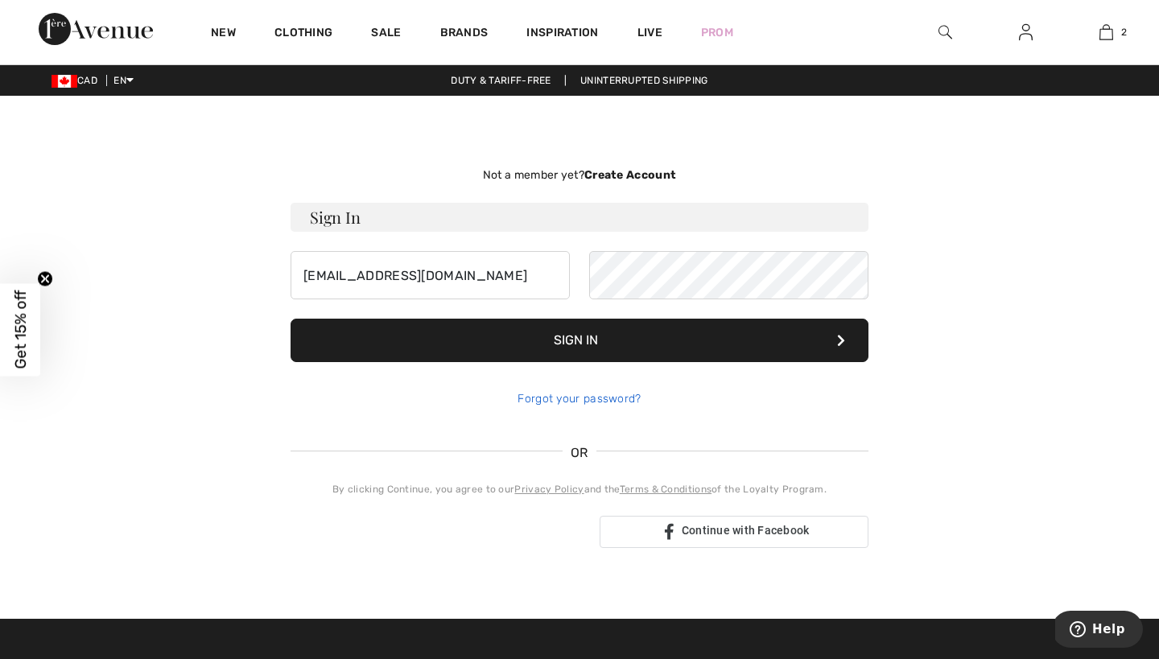
click at [611, 397] on link "Forgot your password?" at bounding box center [578, 399] width 123 height 14
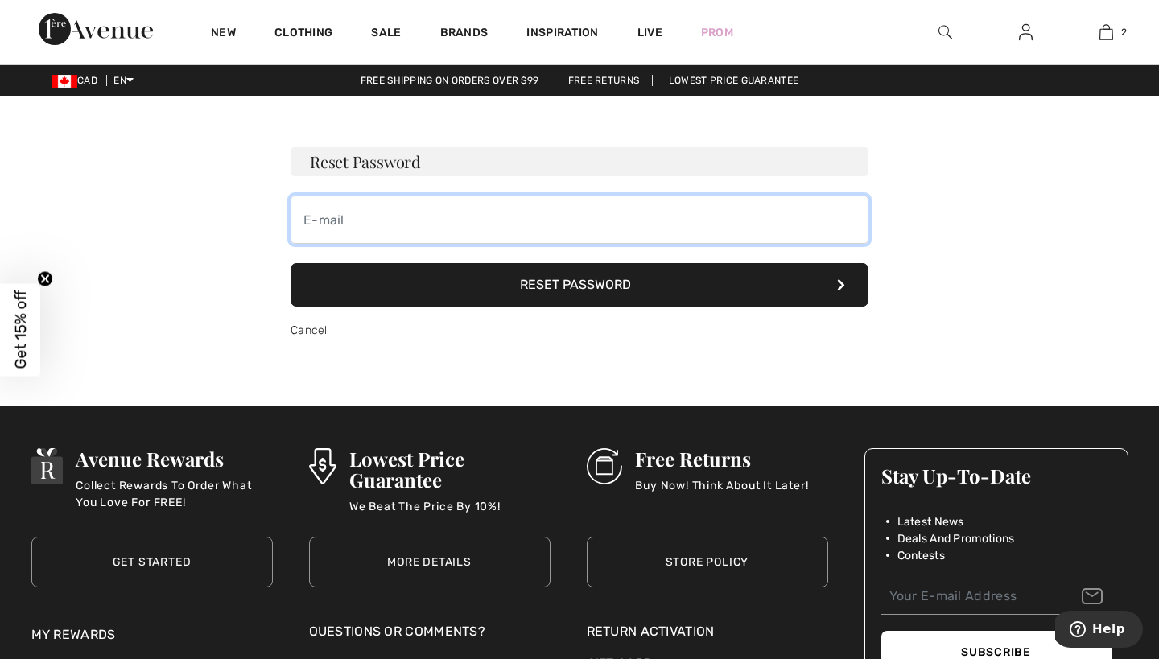
click at [472, 212] on input "email" at bounding box center [579, 220] width 578 height 48
type input "j_"
type input "[EMAIL_ADDRESS][DOMAIN_NAME]"
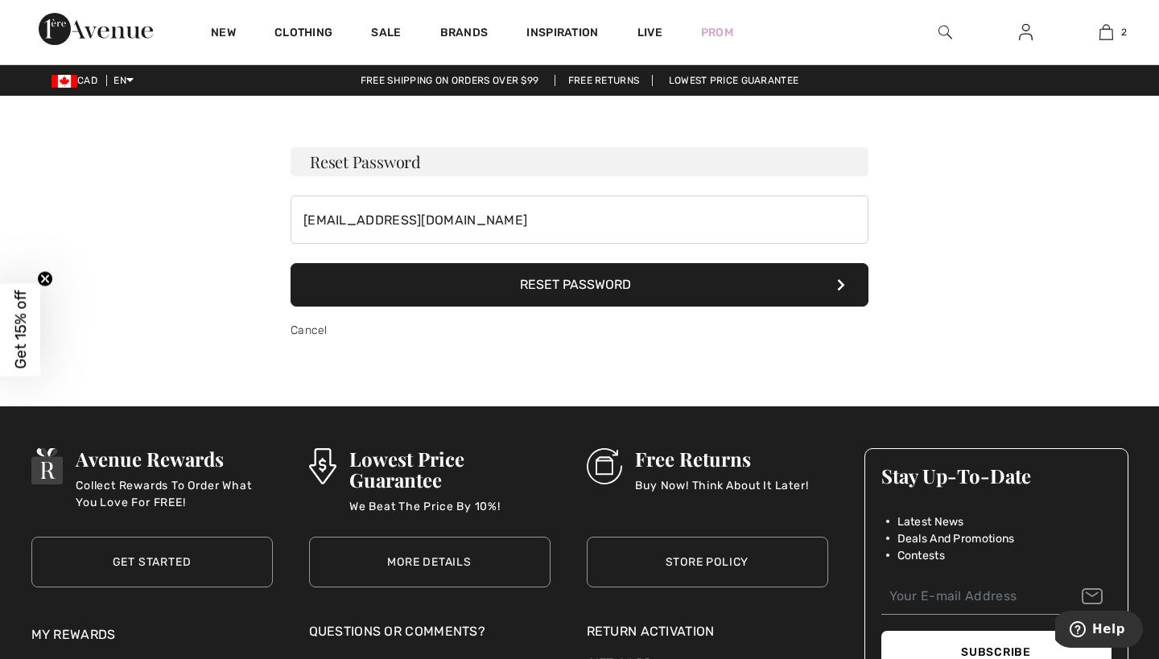
click at [516, 289] on button "Reset Password" at bounding box center [579, 284] width 578 height 43
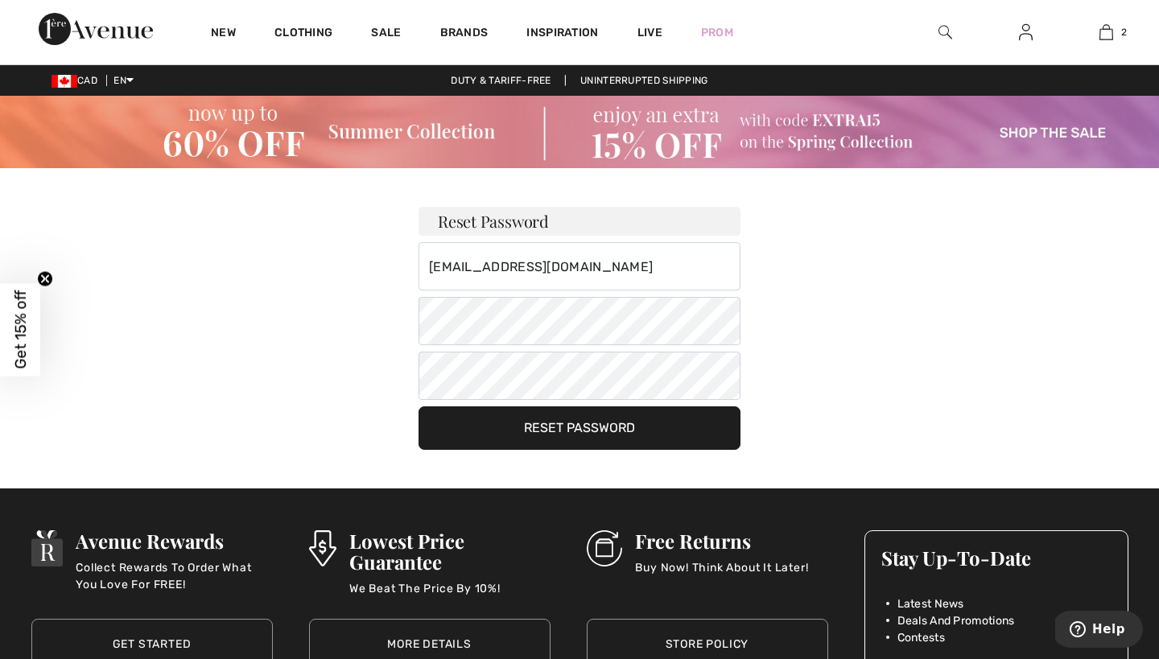
click at [589, 425] on button "Reset Password" at bounding box center [579, 427] width 322 height 43
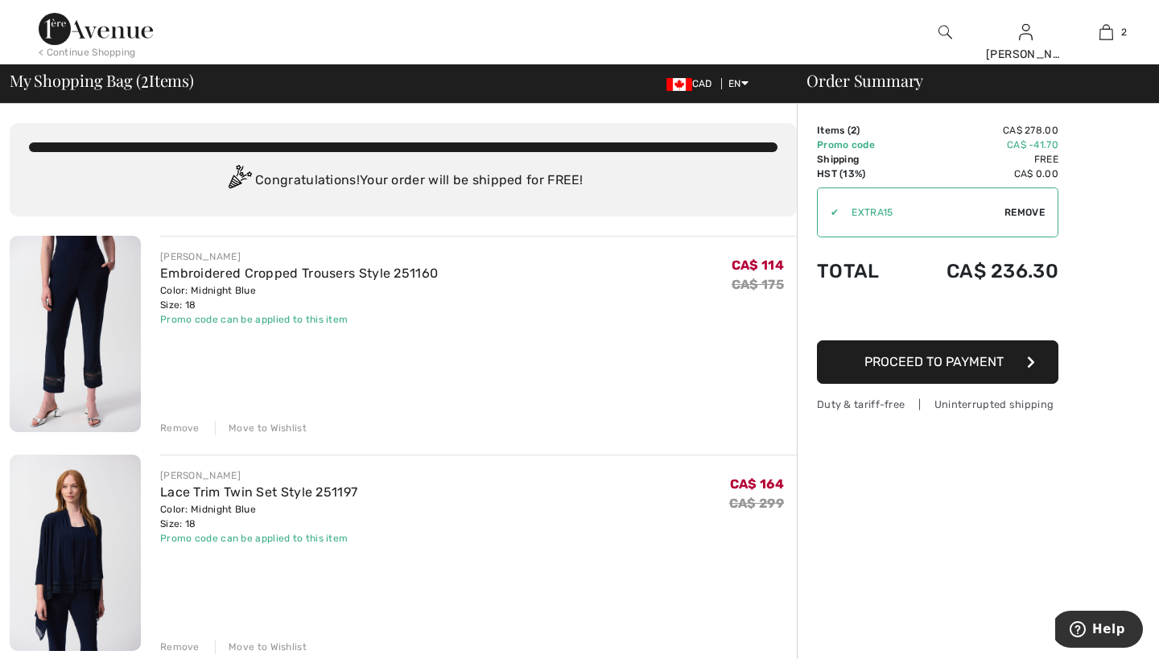
scroll to position [1, 0]
click at [888, 368] on span "Proceed to Payment" at bounding box center [933, 361] width 139 height 15
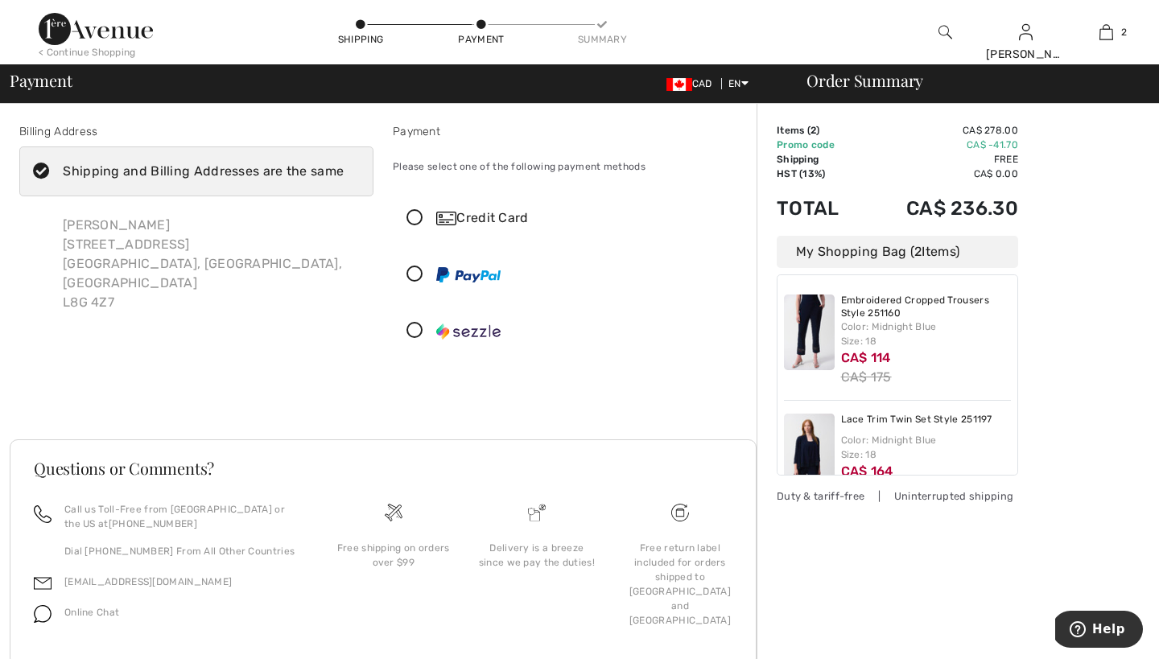
click at [661, 382] on div "Proceed to Summary Complete Your Order with PayPal Proceed to Summary Complete …" at bounding box center [383, 400] width 747 height 39
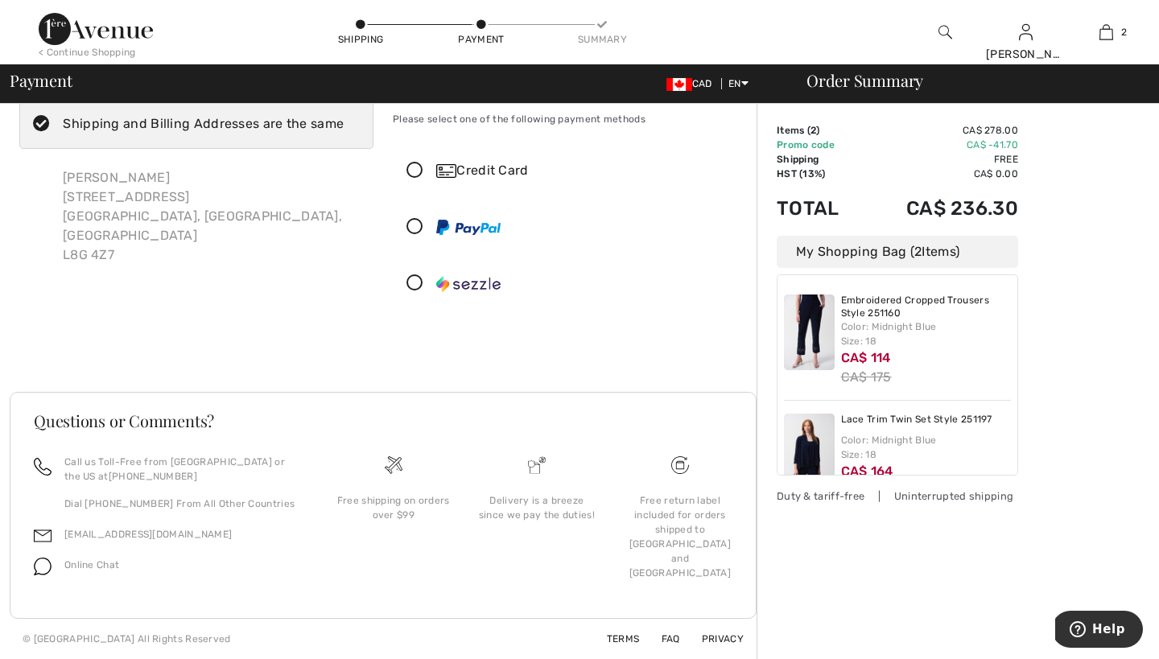
scroll to position [47, 0]
click at [624, 633] on link "Terms" at bounding box center [613, 638] width 52 height 11
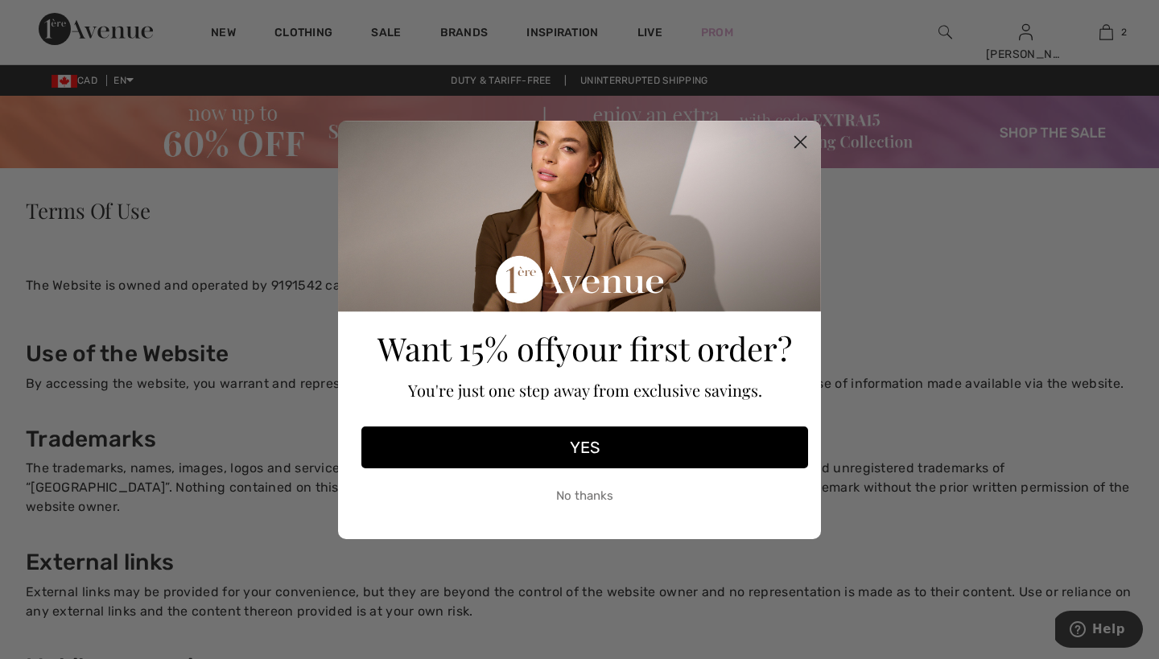
click at [801, 134] on circle "Close dialog" at bounding box center [800, 141] width 27 height 27
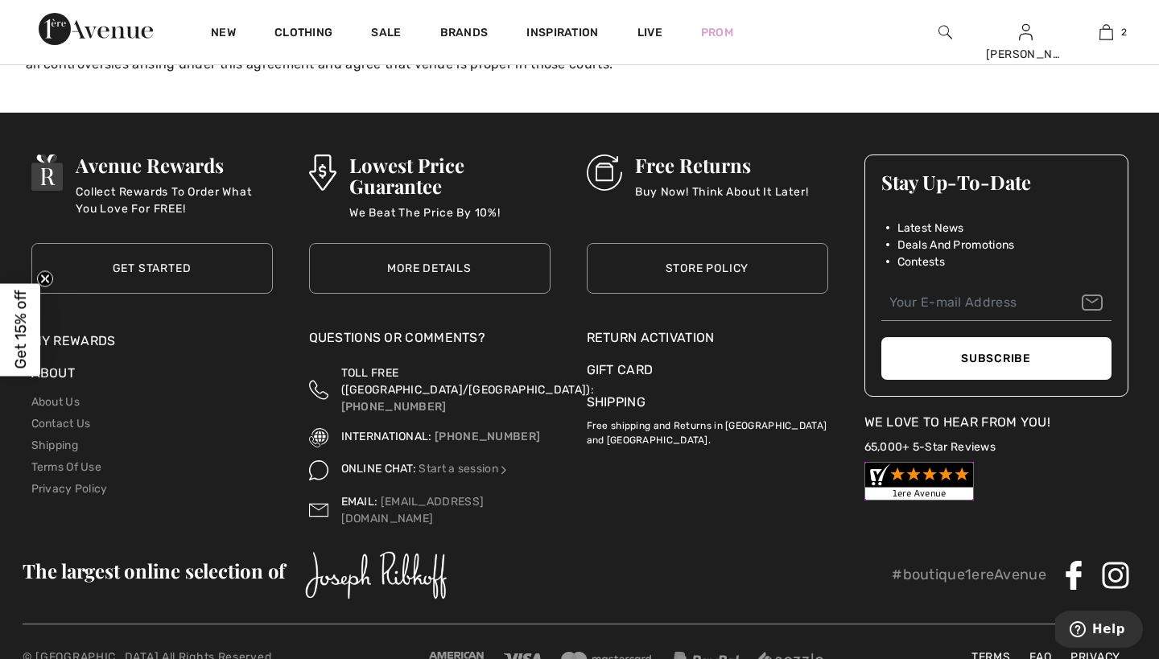
scroll to position [2351, 0]
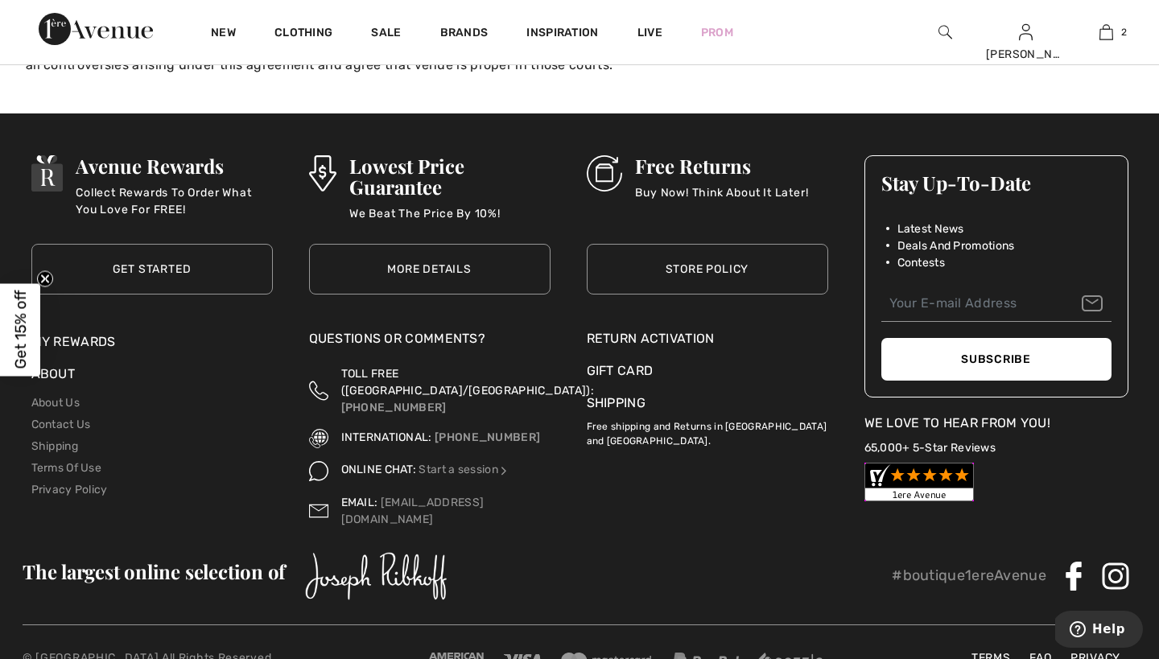
click at [683, 329] on div "Return Activation" at bounding box center [707, 338] width 241 height 19
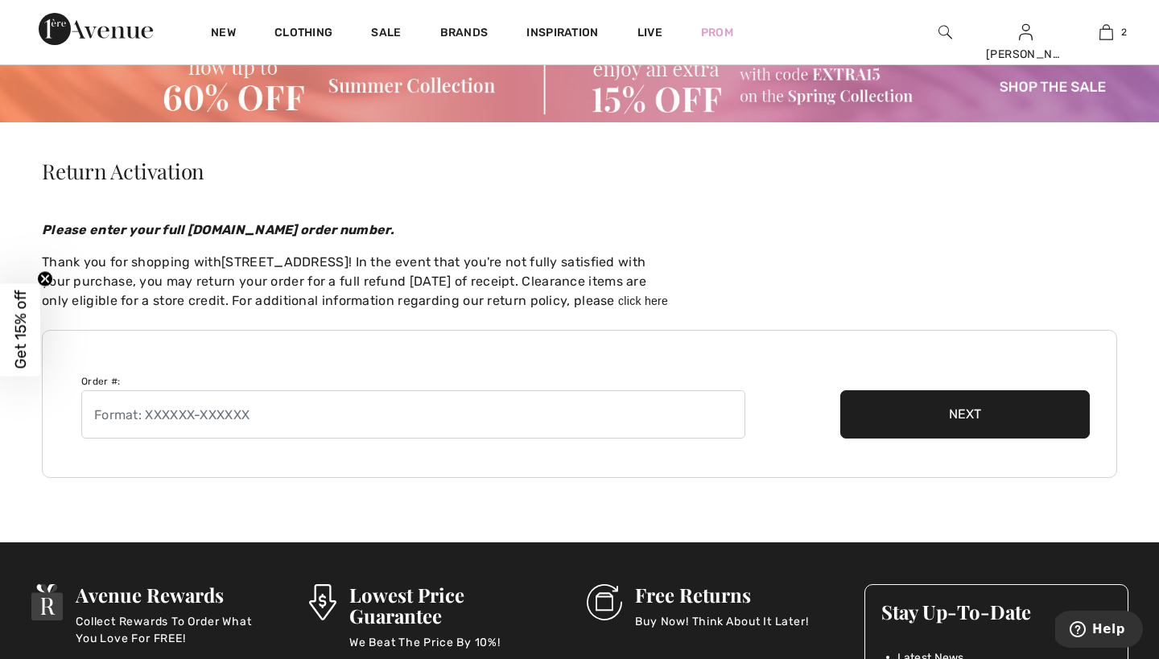
scroll to position [57, 0]
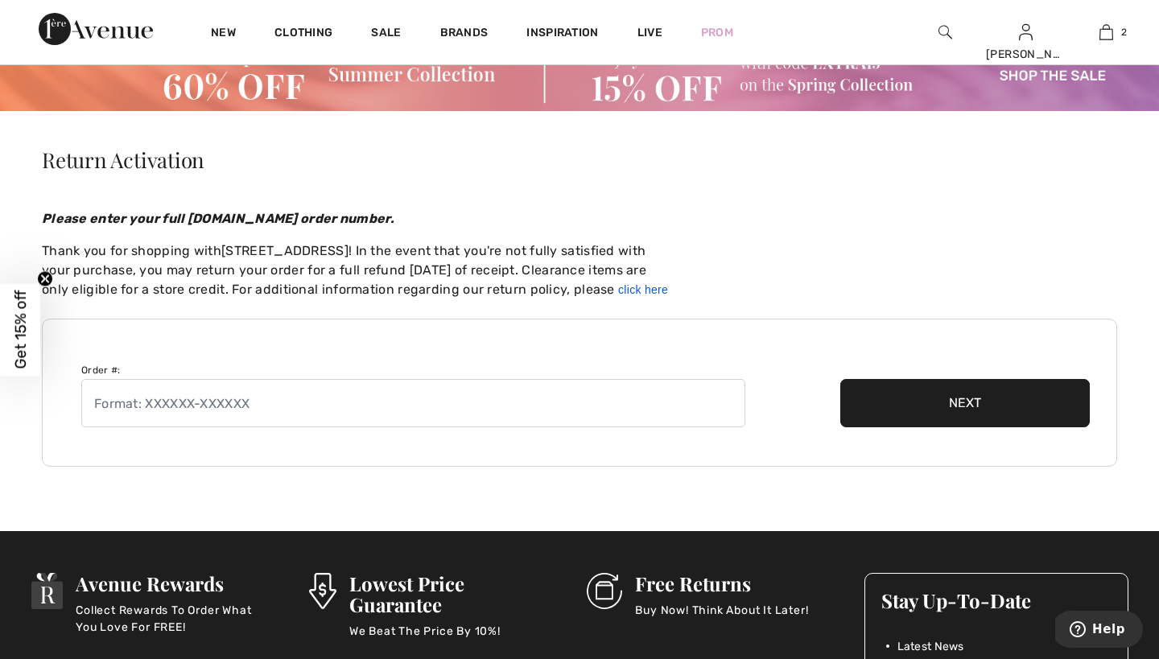
click at [642, 286] on link "click here" at bounding box center [643, 289] width 50 height 13
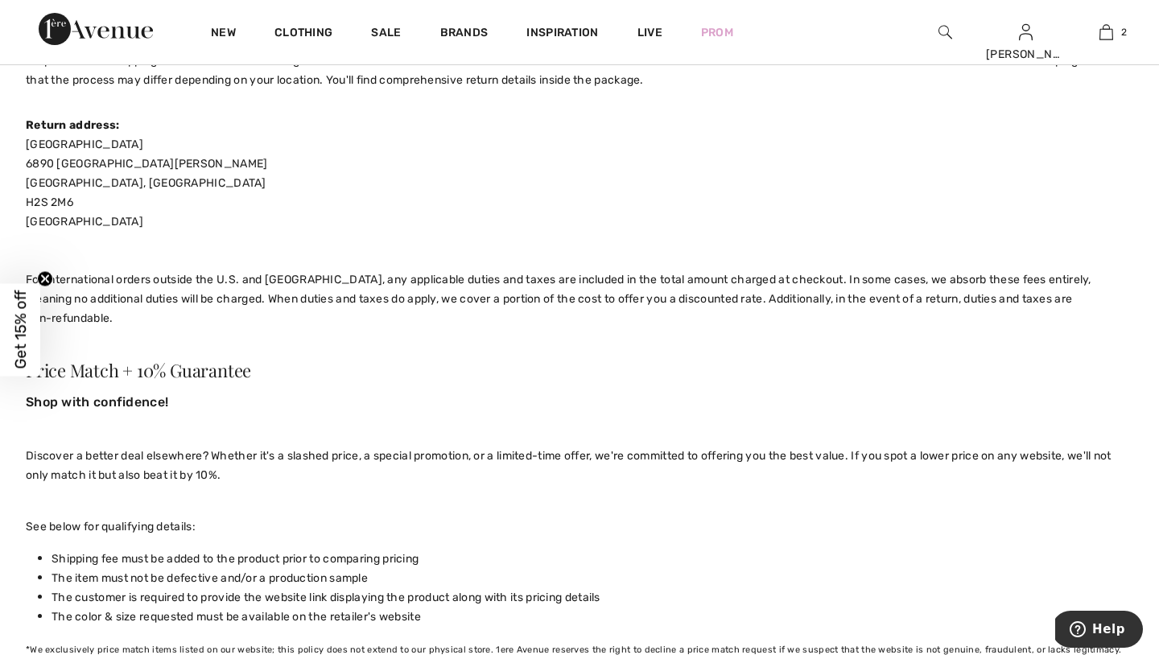
scroll to position [418, 0]
